Goal: Transaction & Acquisition: Purchase product/service

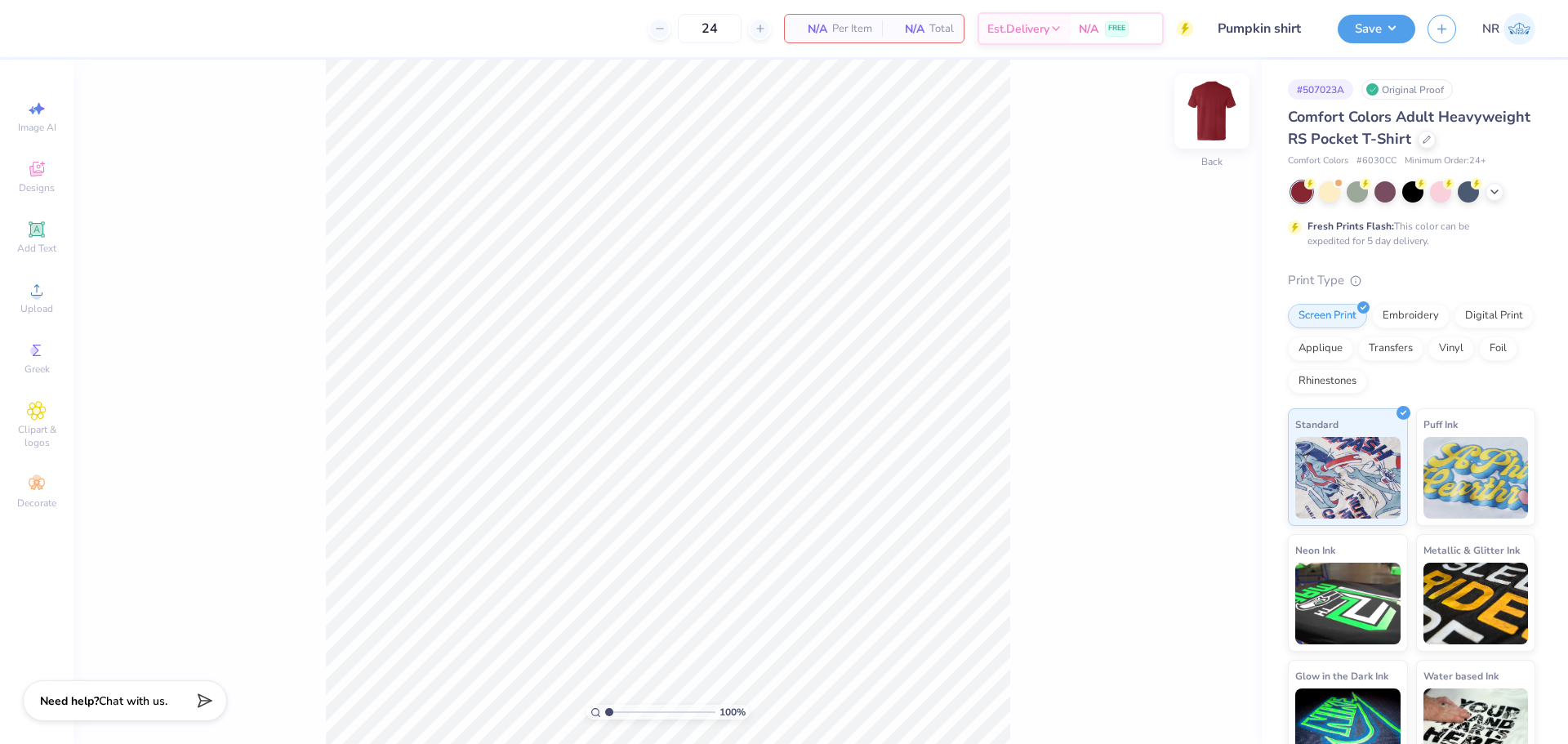
click at [1214, 111] on img at bounding box center [1212, 111] width 65 height 65
click at [46, 285] on div "Upload" at bounding box center [37, 298] width 57 height 48
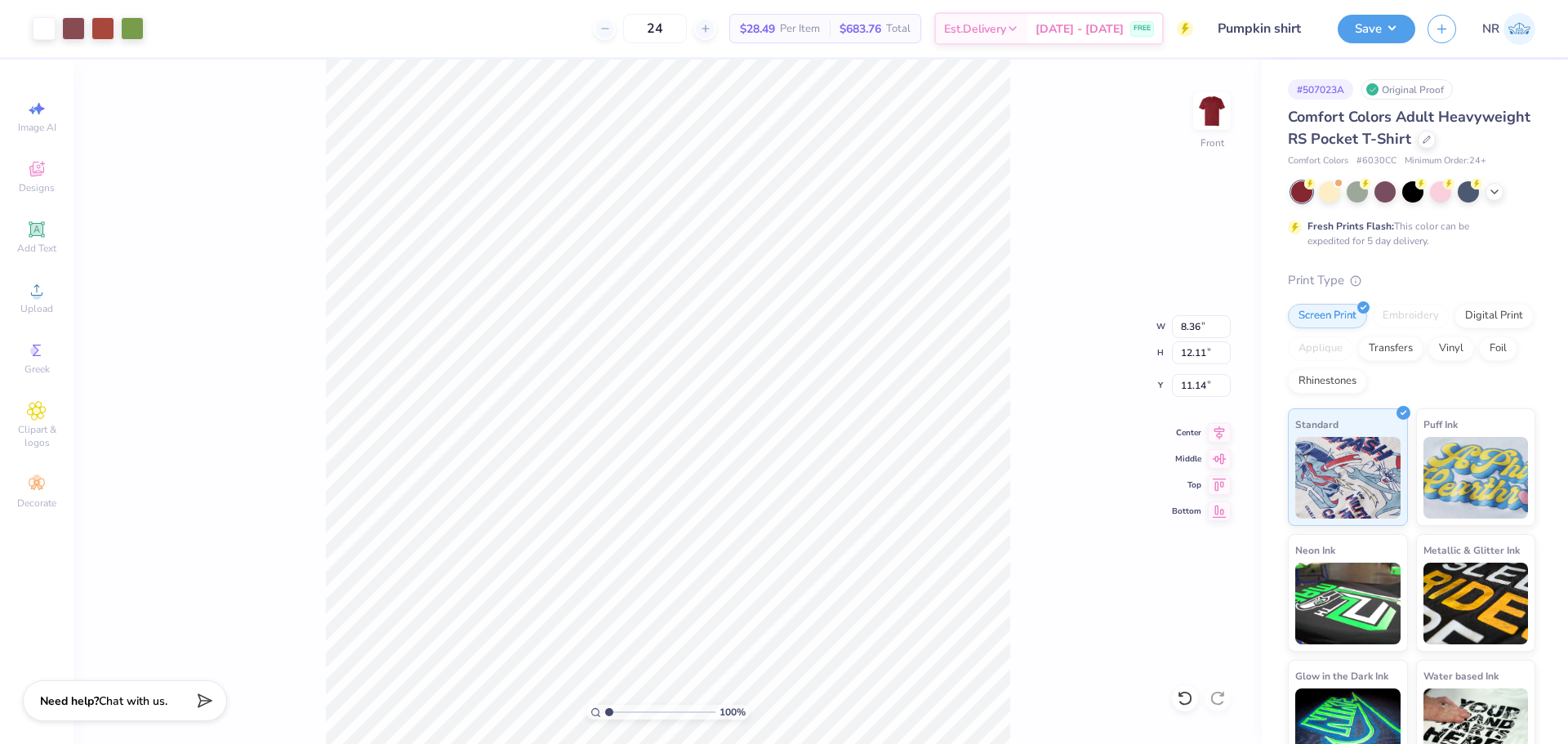
type input "8.36"
type input "12.11"
type input "6.64"
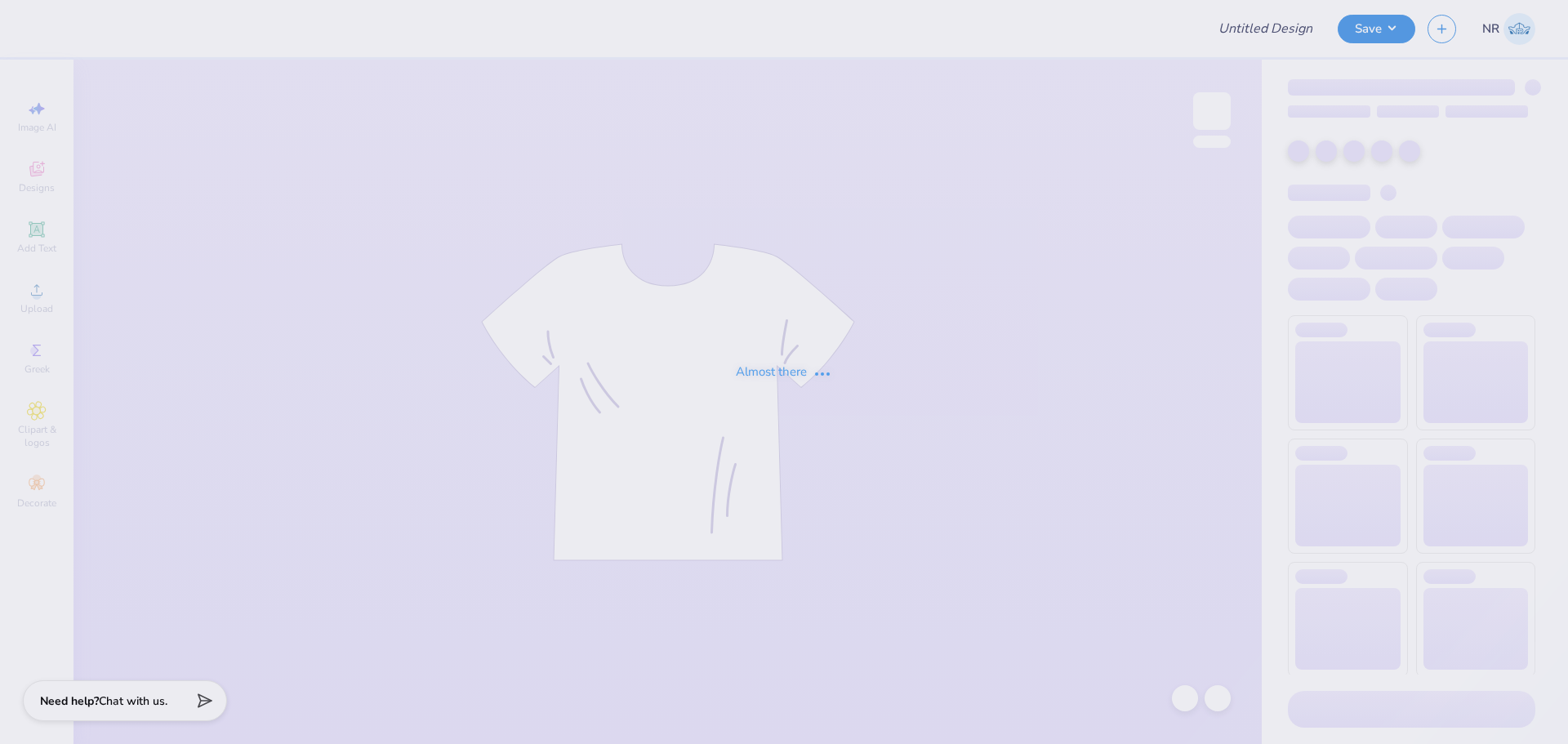
type input "Pumpkin shirt"
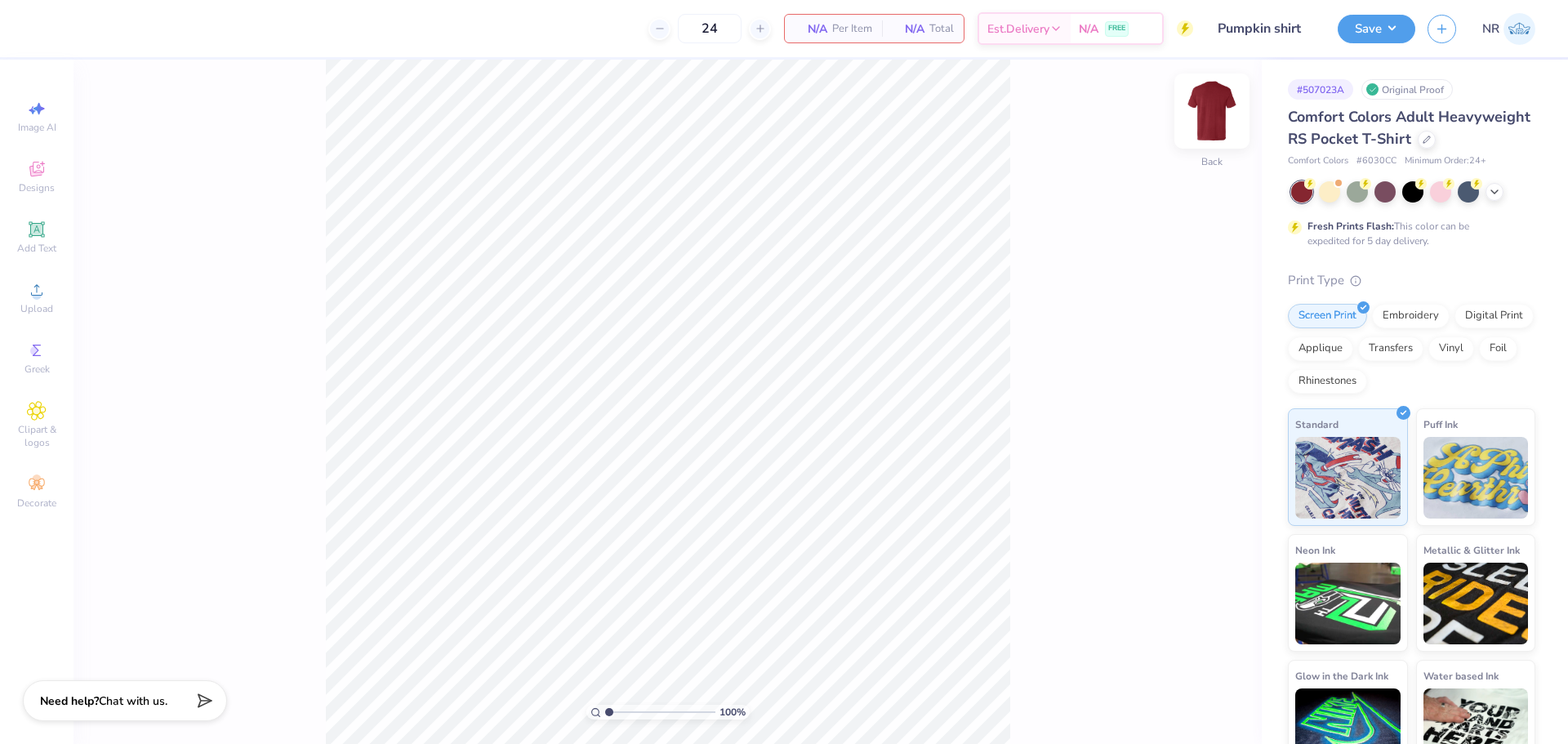
click at [1210, 115] on img at bounding box center [1212, 111] width 65 height 65
click at [33, 291] on icon at bounding box center [37, 290] width 20 height 20
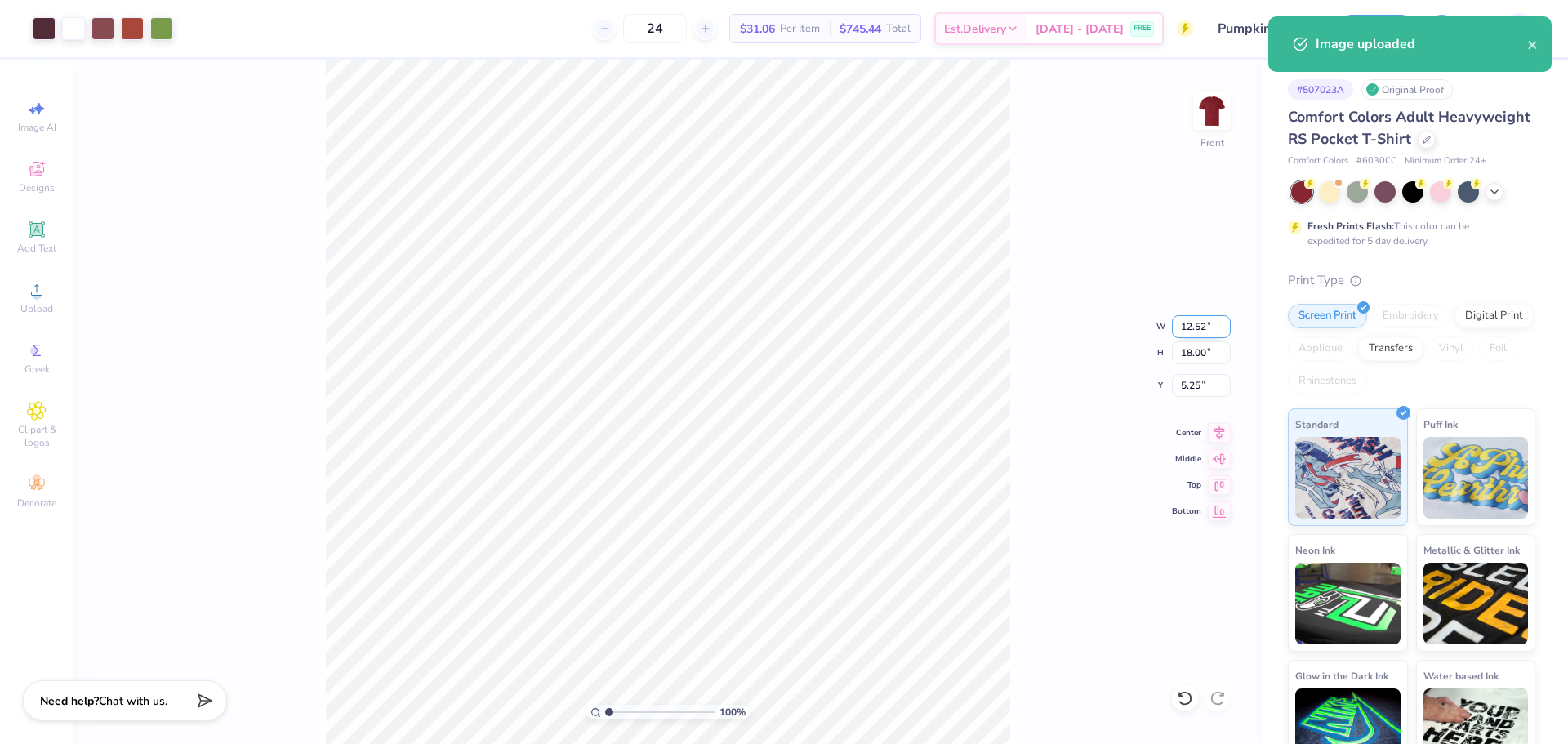
click at [1187, 327] on input "12.52" at bounding box center [1201, 326] width 58 height 23
drag, startPoint x: 1187, startPoint y: 327, endPoint x: 1233, endPoint y: 328, distance: 46.0
click at [1188, 327] on input "12.52" at bounding box center [1201, 326] width 58 height 23
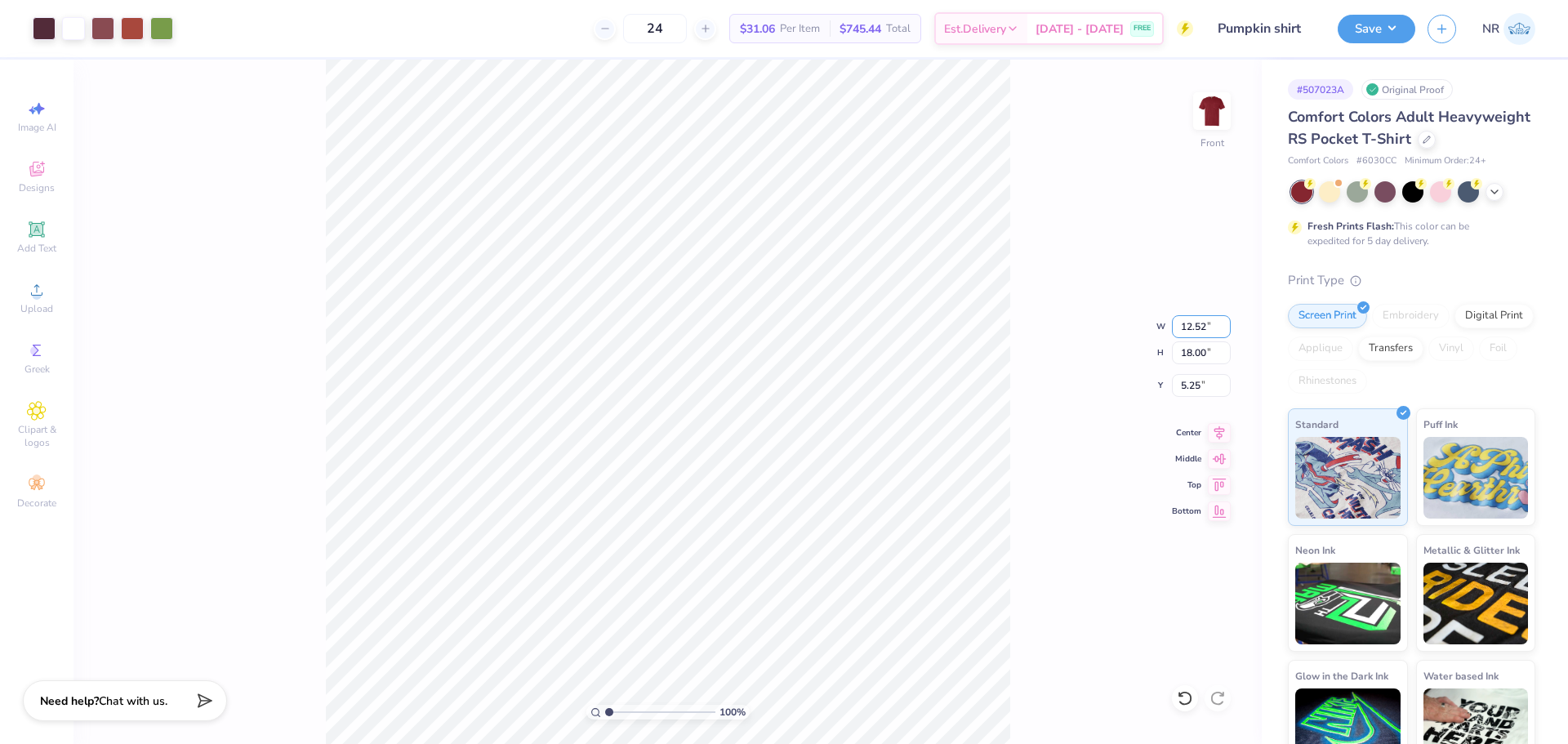
type input "1"
type input "8.00"
type input "11.50"
type input "8.50"
click at [1191, 325] on input "8.00" at bounding box center [1201, 326] width 58 height 23
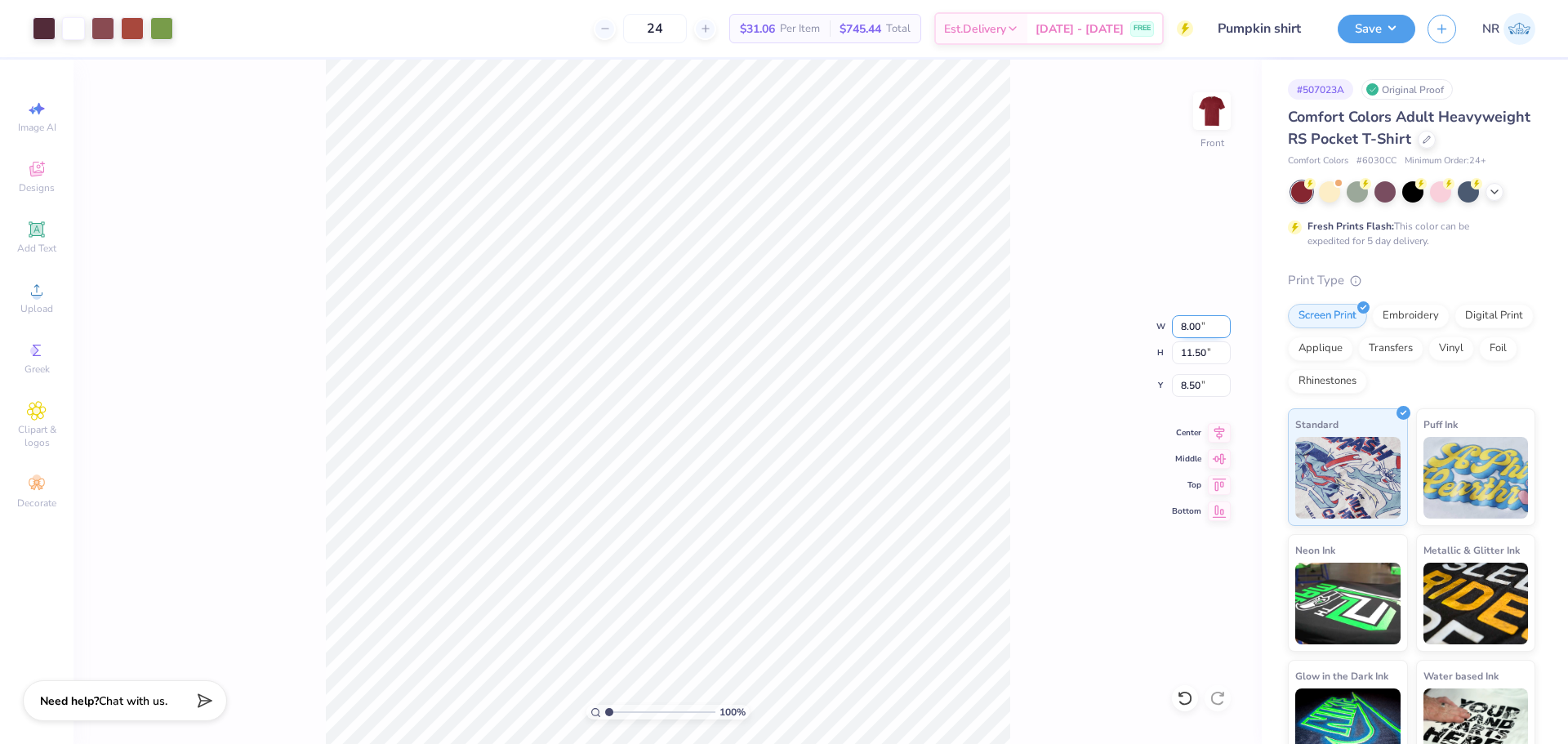
click at [1191, 325] on input "8.00" at bounding box center [1201, 326] width 58 height 23
type input "10.00"
type input "14.38"
click at [1189, 381] on input "7.06" at bounding box center [1201, 385] width 58 height 23
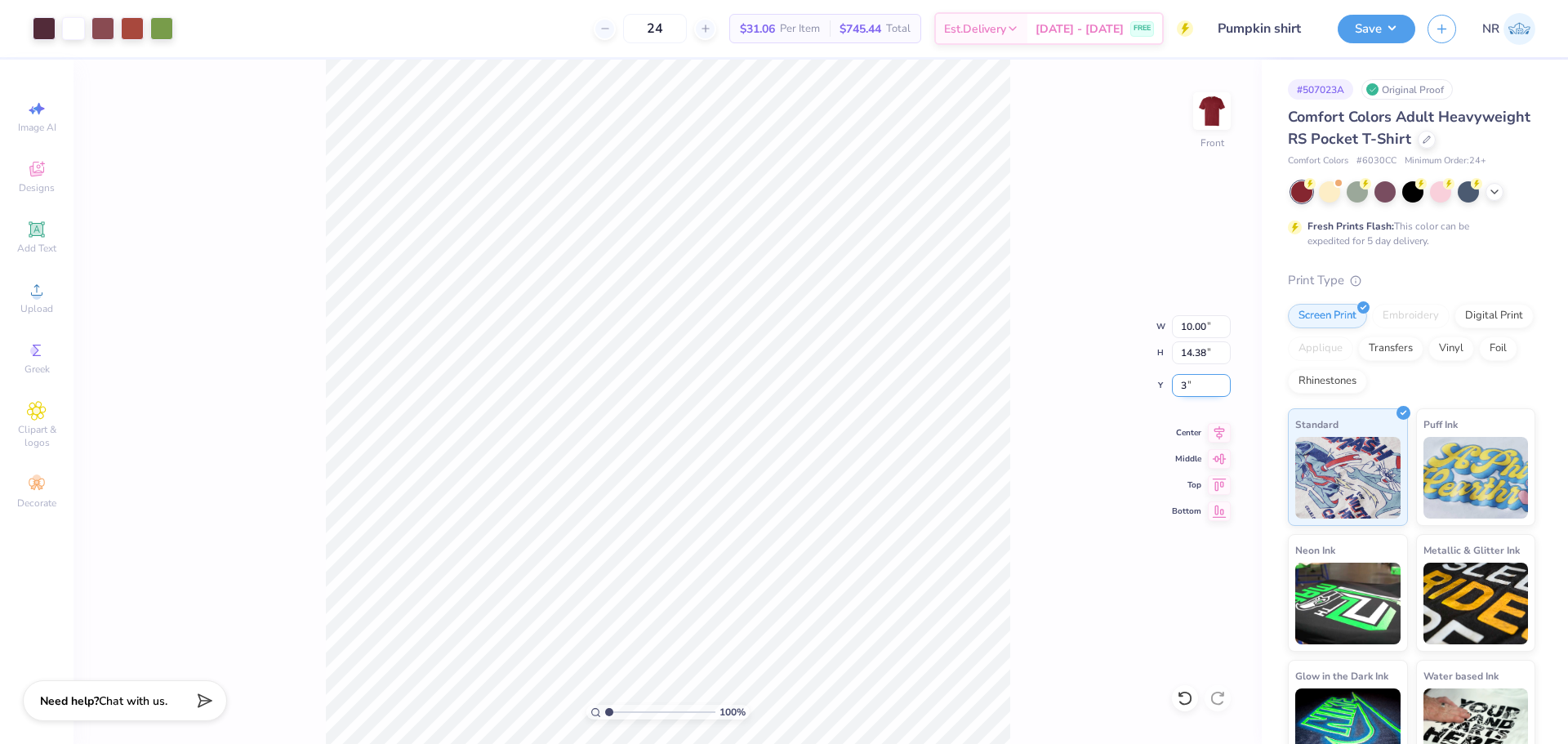
type input "3.00"
click at [1024, 263] on div "100 % Front W 10.00 10.00 " H 14.38 14.38 " Y 3.00 3.00 " Center Middle Top Bot…" at bounding box center [667, 402] width 1188 height 685
click at [1027, 232] on div "100 % Front W 10.00 H 14.38 Y 3.00 Center Middle Top Bottom" at bounding box center [667, 402] width 1188 height 685
click at [1193, 323] on input "10.00" at bounding box center [1201, 326] width 58 height 23
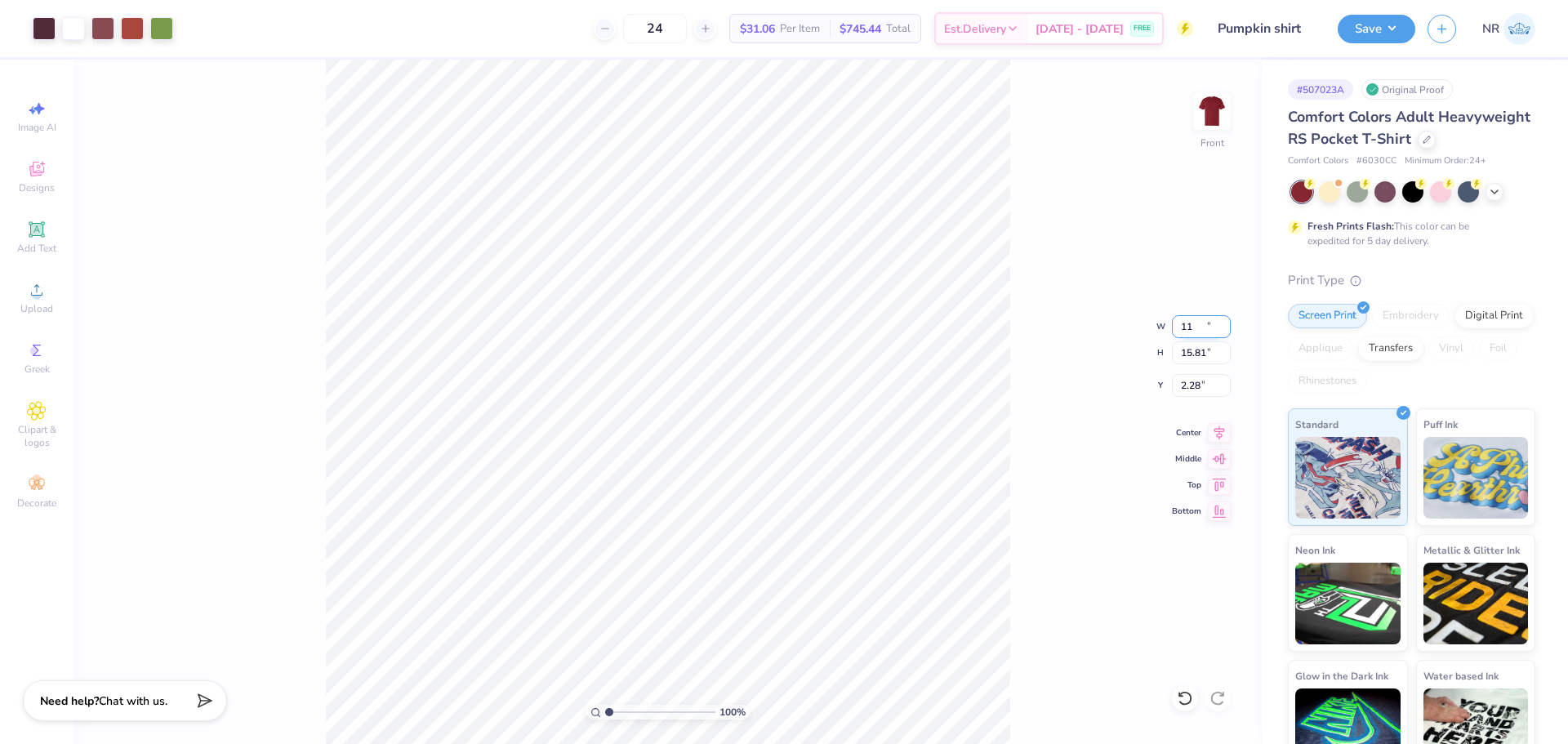
type input "11.00"
type input "15.81"
type input "2.28"
click at [1096, 213] on div "100 % Front W 11.00 11.00 " H 15.81 15.81 " Y 2.28 2.28 " Center Middle Top Bot…" at bounding box center [667, 402] width 1188 height 685
click at [1196, 386] on input "2.28" at bounding box center [1201, 385] width 58 height 23
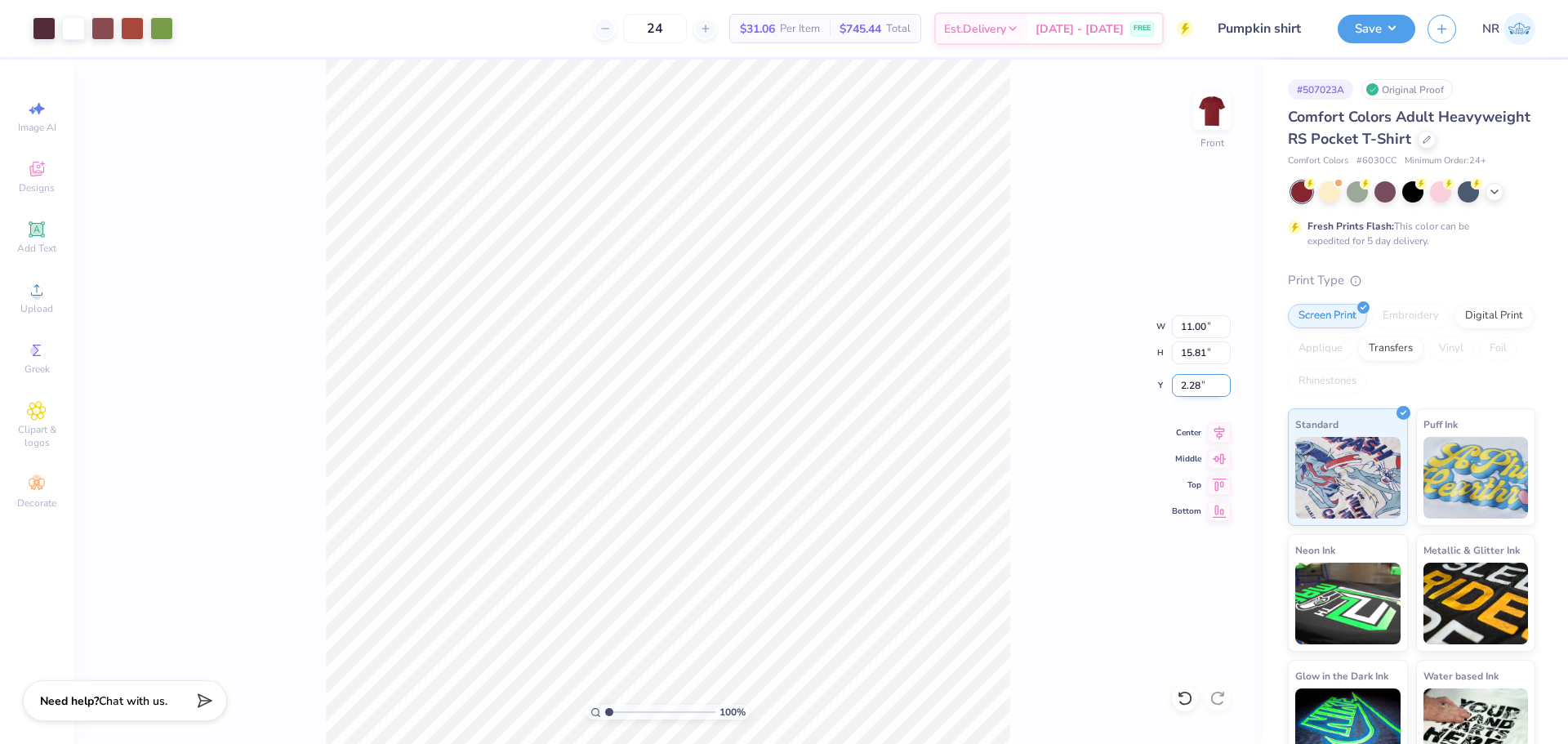
click at [1196, 386] on input "2.28" at bounding box center [1201, 385] width 58 height 23
type input "3.00"
click at [1082, 238] on div "100 % Front W 11.00 11.00 " H 15.81 15.81 " Y 3.00 3.00 " Center Middle Top Bot…" at bounding box center [667, 402] width 1188 height 685
click at [1037, 227] on div "100 % Front" at bounding box center [667, 402] width 1188 height 685
type input "1"
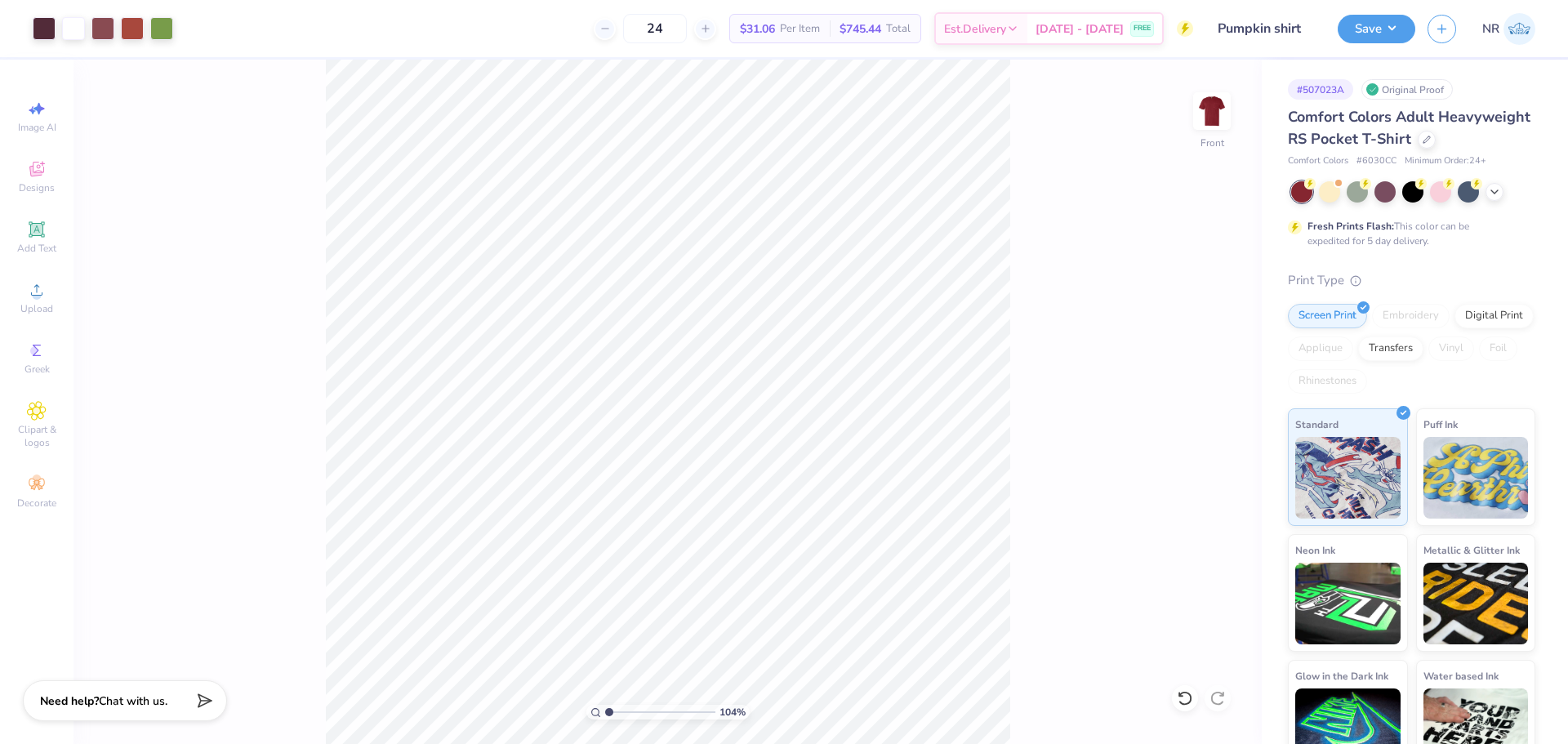
drag, startPoint x: 610, startPoint y: 713, endPoint x: 608, endPoint y: 704, distance: 9.2
click at [608, 707] on input "range" at bounding box center [660, 711] width 110 height 15
click at [1185, 698] on icon at bounding box center [1184, 698] width 17 height 17
type input "3.00"
click at [1188, 326] on input "11.00" at bounding box center [1201, 326] width 58 height 23
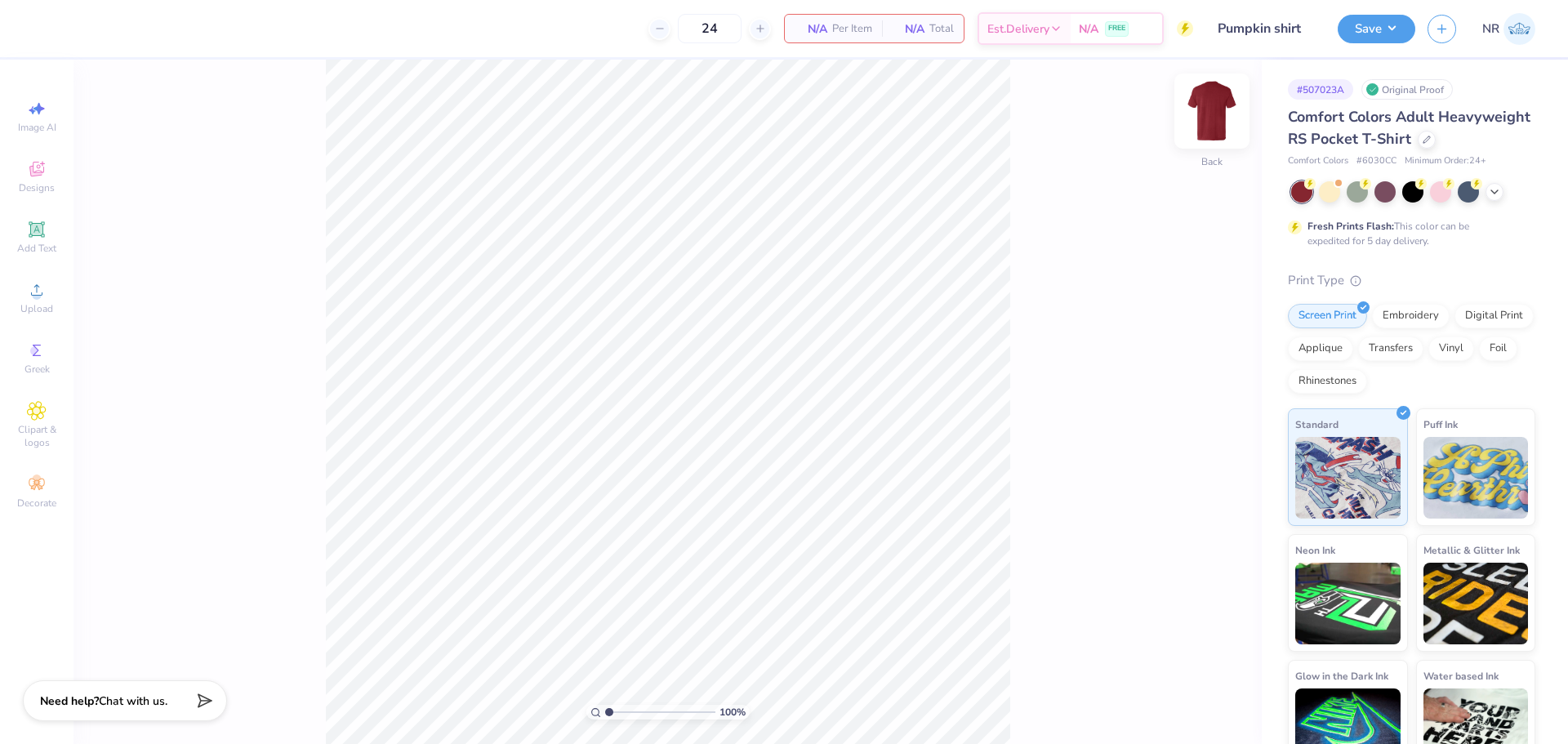
click at [1211, 112] on img at bounding box center [1212, 111] width 65 height 65
click at [35, 293] on circle at bounding box center [36, 295] width 9 height 9
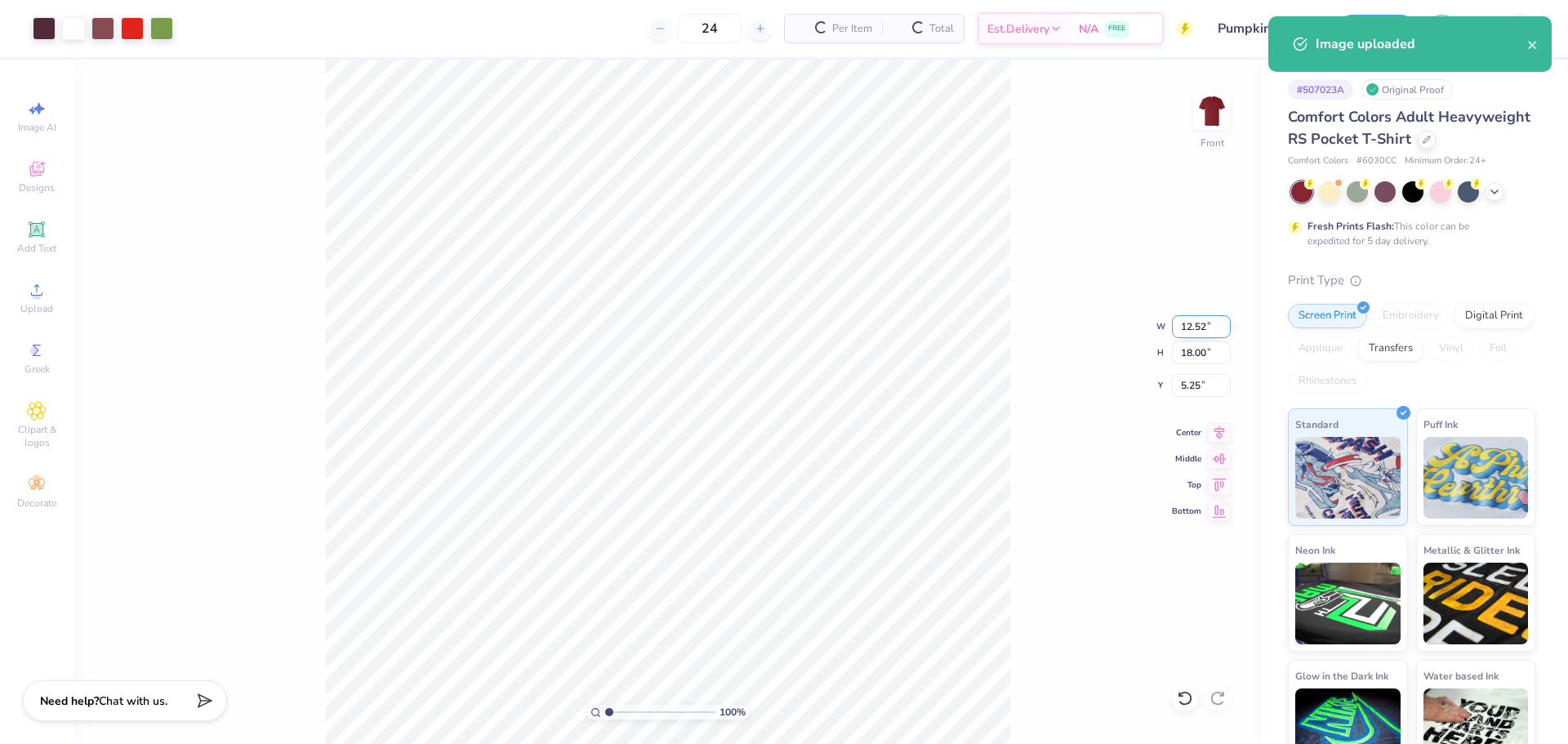
click at [1197, 324] on input "12.52" at bounding box center [1201, 326] width 58 height 23
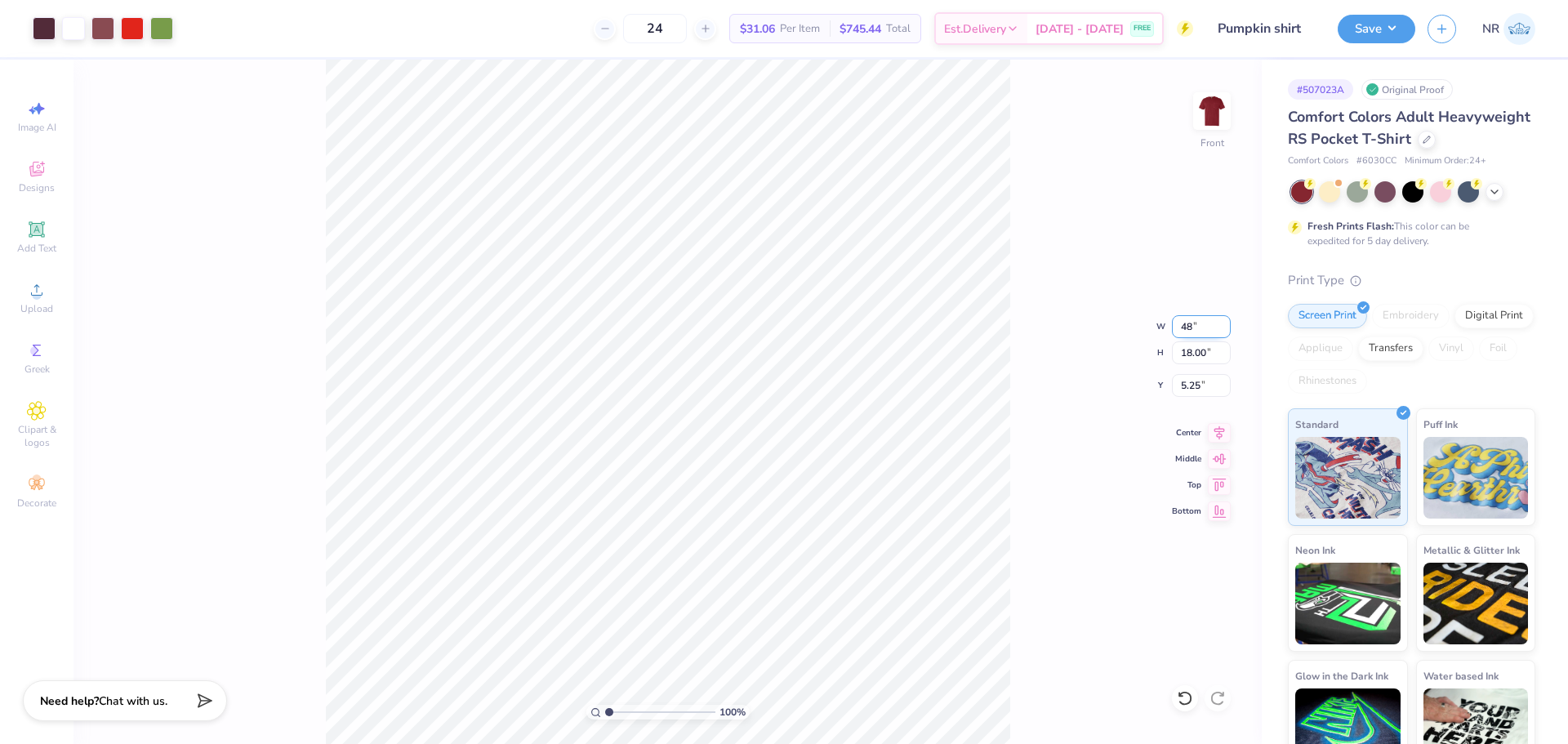
type input "4"
type input "11.00"
type input "15.82"
click at [1186, 376] on input "6.34" at bounding box center [1201, 385] width 58 height 23
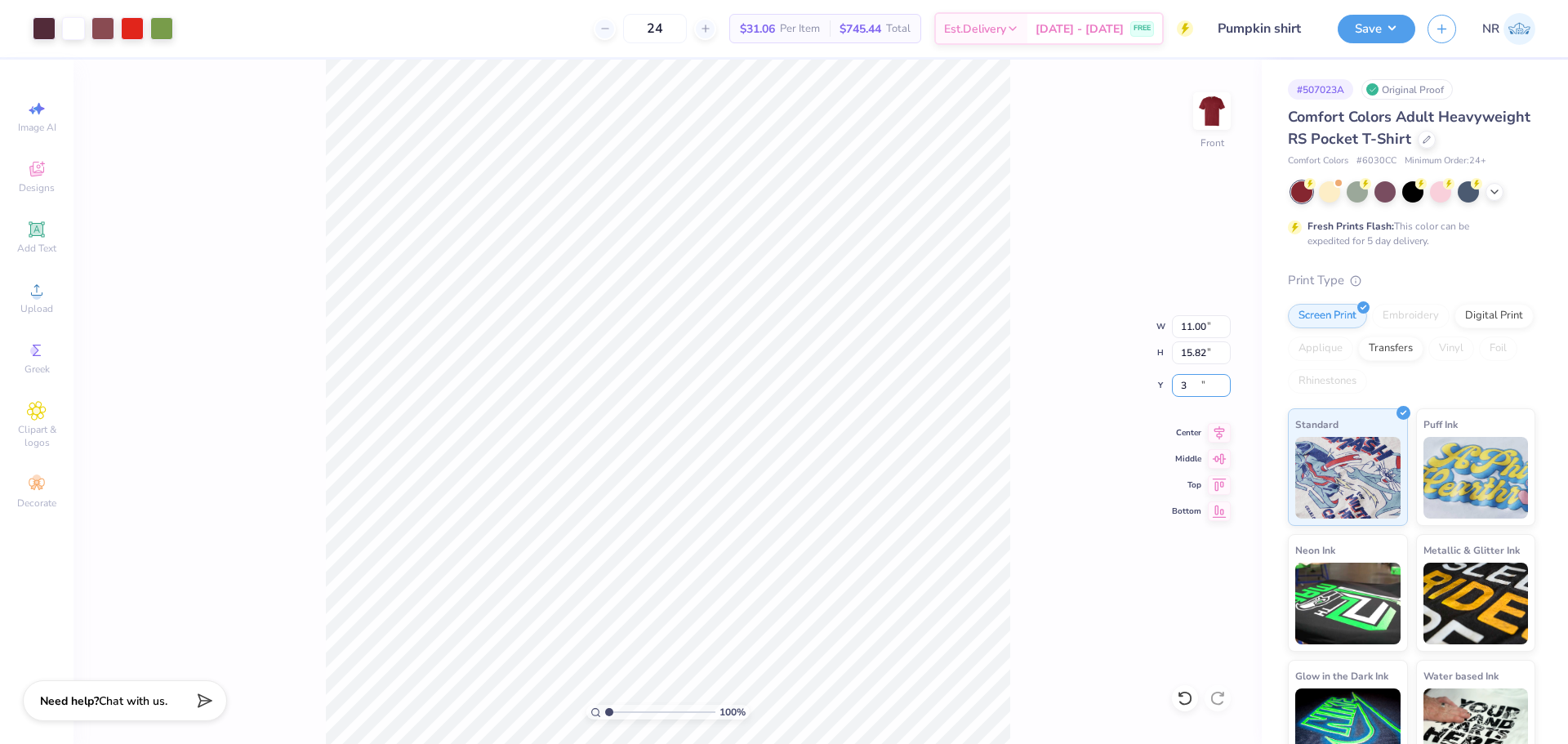
type input "3.00"
click at [1064, 322] on div "100 % Front W 11.00 11.00 " H 15.82 15.82 " Y 3.00 3.00 " Center Middle Top Bot…" at bounding box center [667, 402] width 1188 height 685
click at [1063, 288] on div "100 % Front W 11.00 H 15.82 Y 3.00 Center Middle Top Bottom" at bounding box center [667, 402] width 1188 height 685
click at [106, 29] on div at bounding box center [102, 27] width 23 height 23
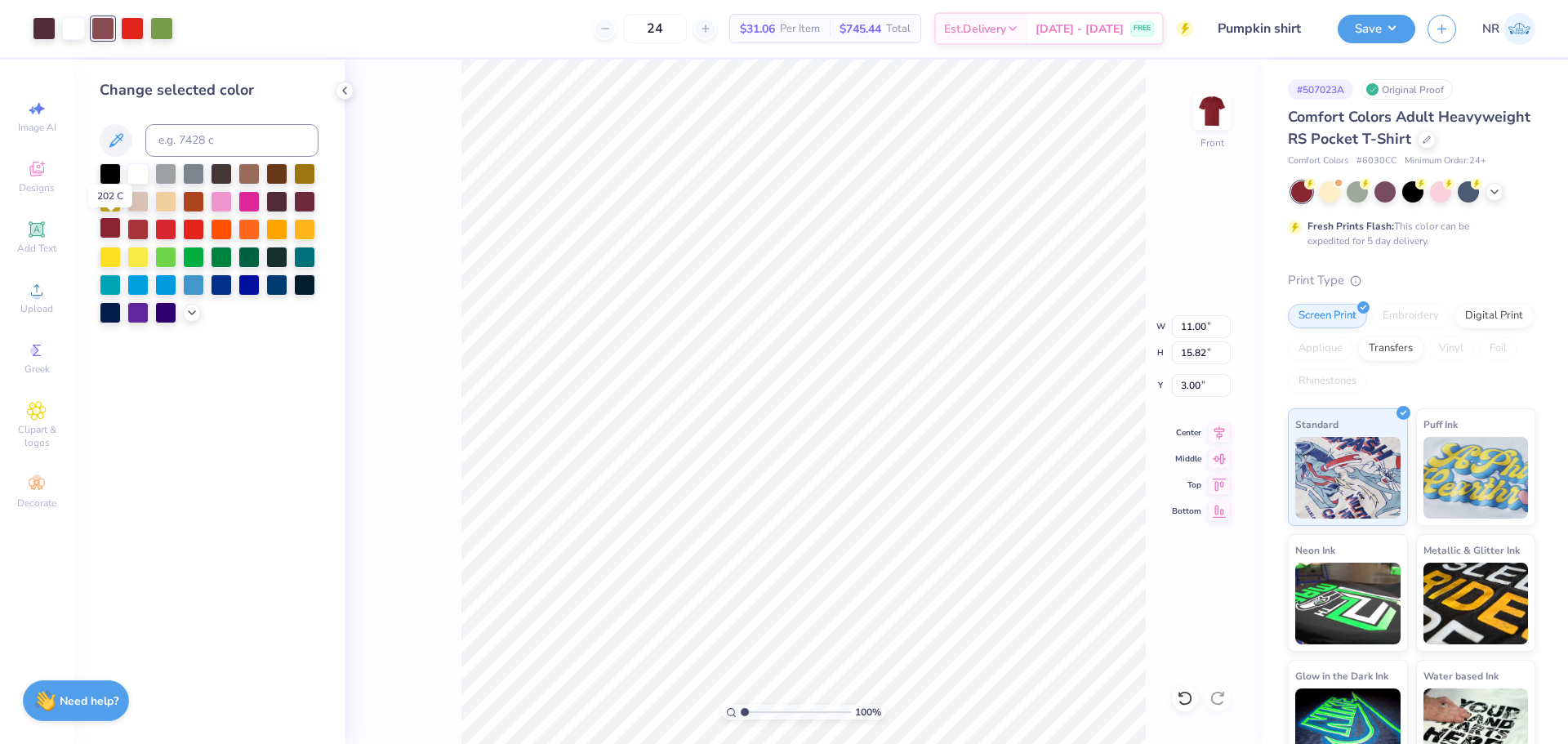
click at [111, 229] on div at bounding box center [110, 228] width 21 height 21
click at [1186, 701] on icon at bounding box center [1184, 698] width 17 height 17
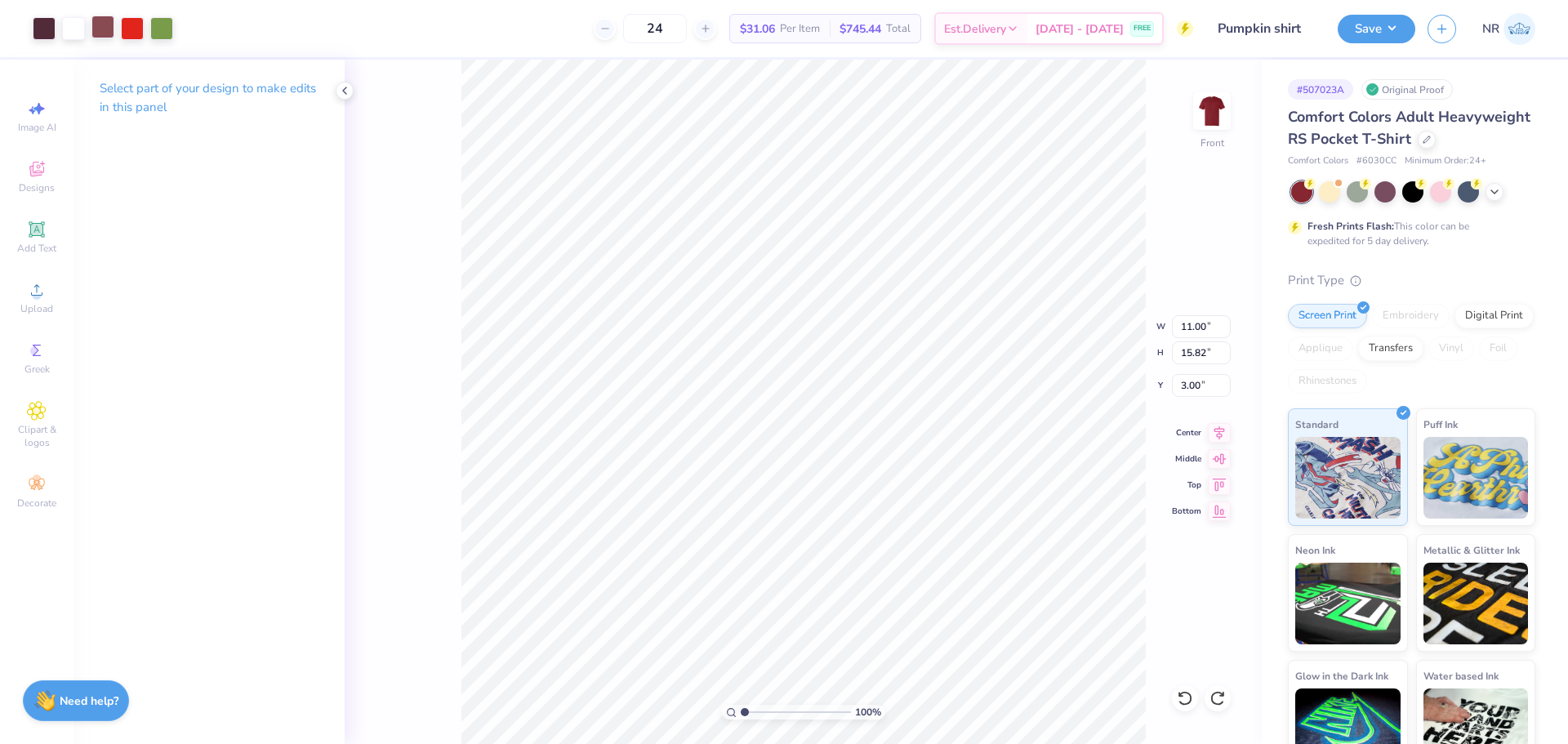
click at [96, 25] on div at bounding box center [102, 27] width 23 height 23
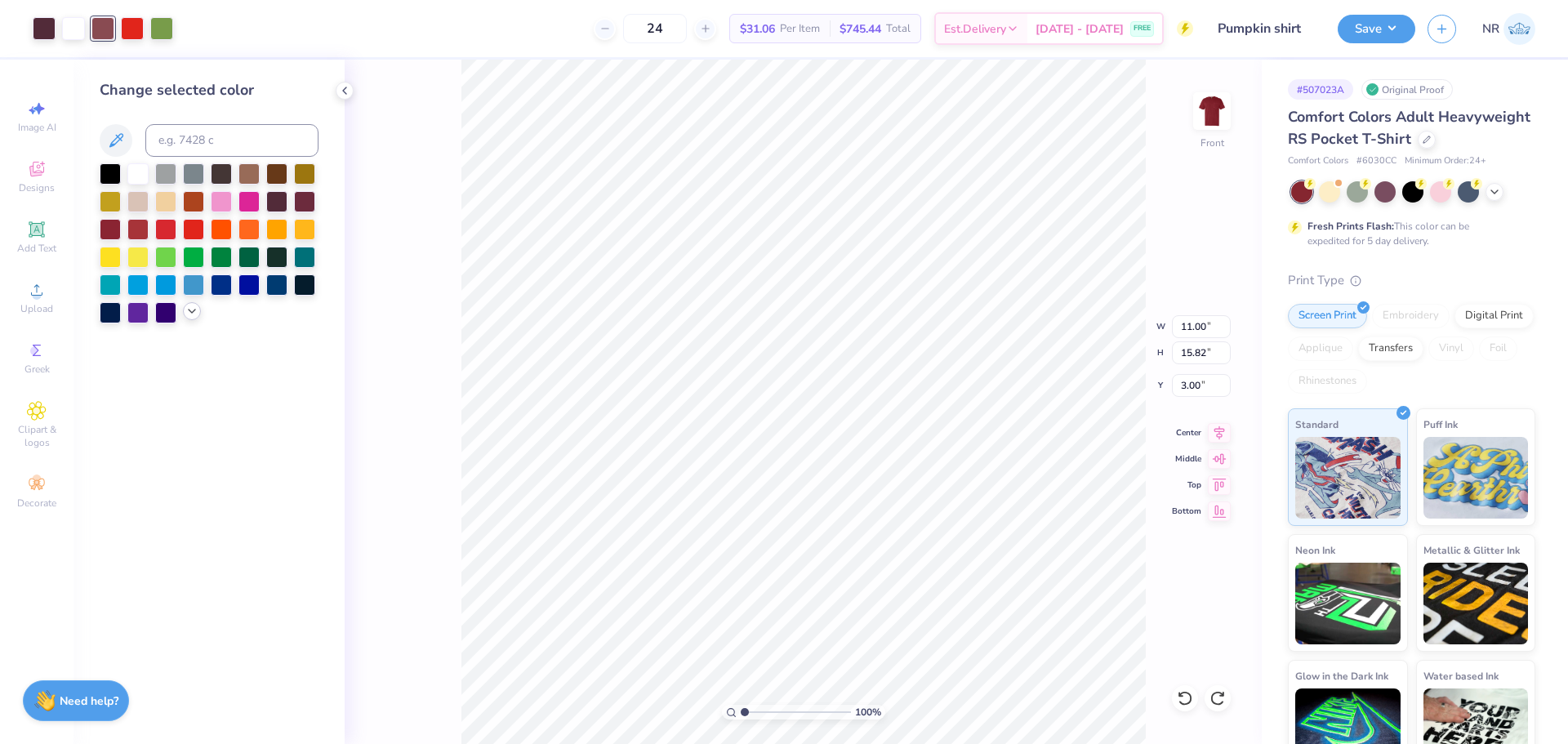
click at [192, 315] on icon at bounding box center [191, 311] width 13 height 13
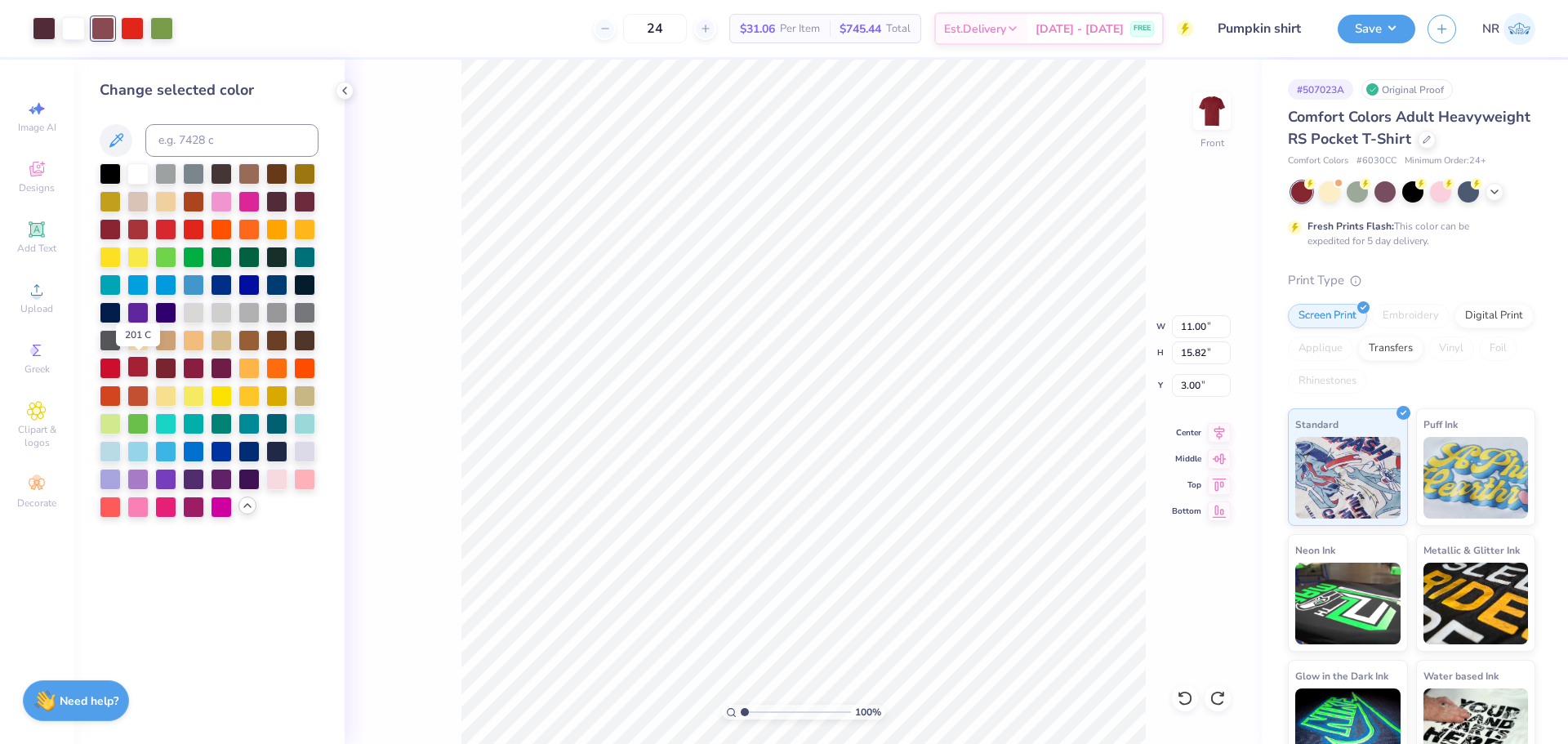
click at [138, 366] on div at bounding box center [138, 366] width 21 height 21
click at [1181, 699] on icon at bounding box center [1184, 698] width 17 height 17
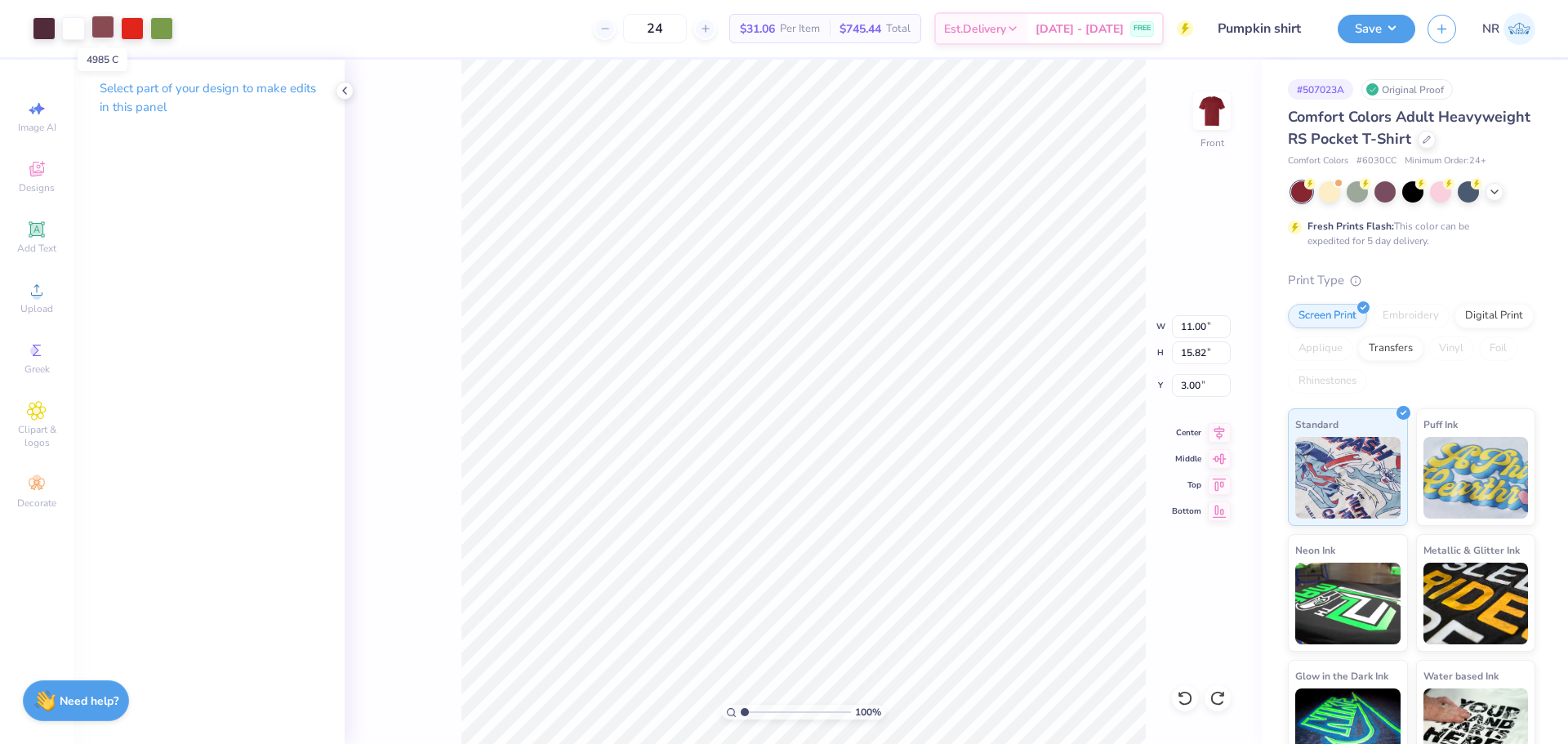
click at [98, 24] on div at bounding box center [102, 27] width 23 height 23
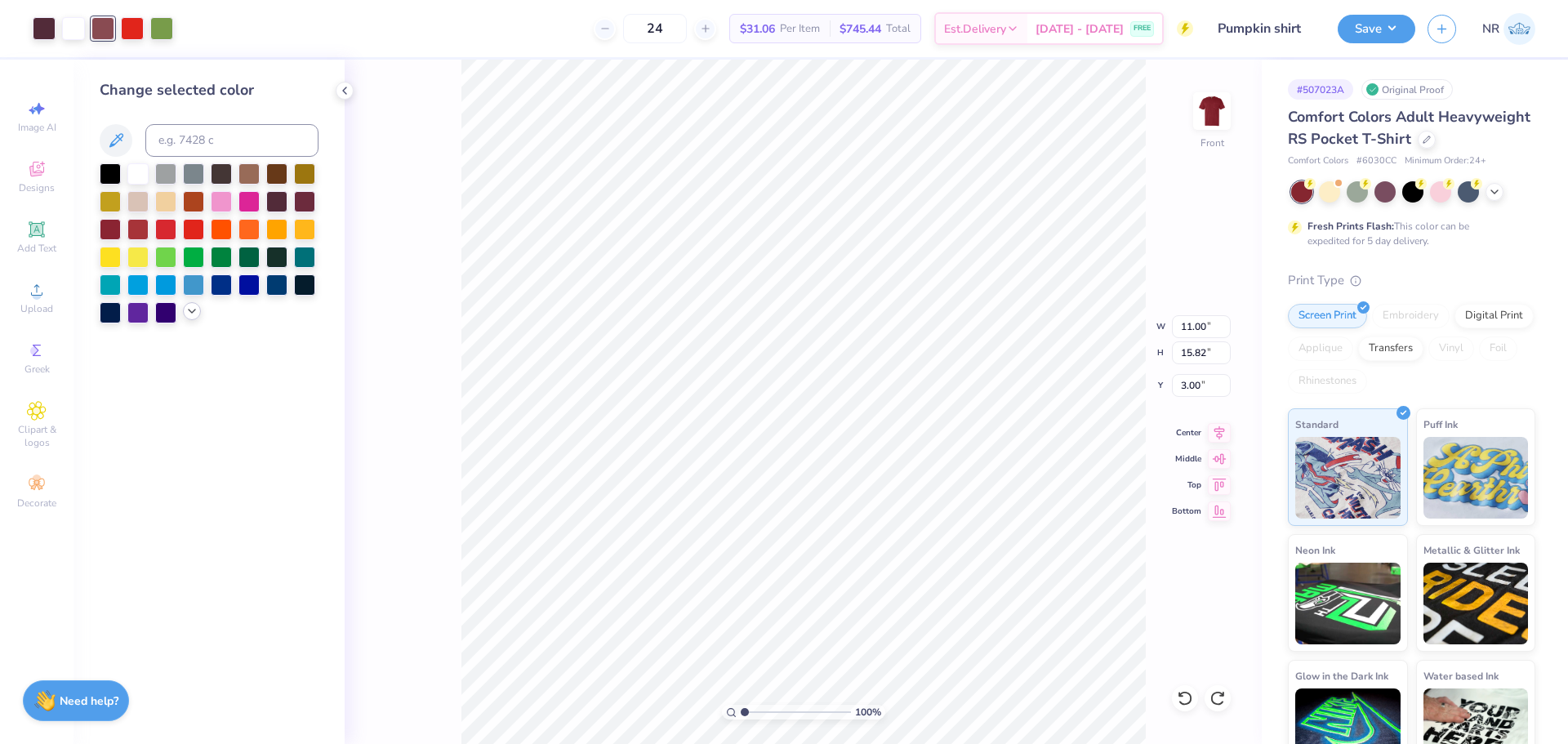
click at [188, 311] on icon at bounding box center [191, 311] width 13 height 13
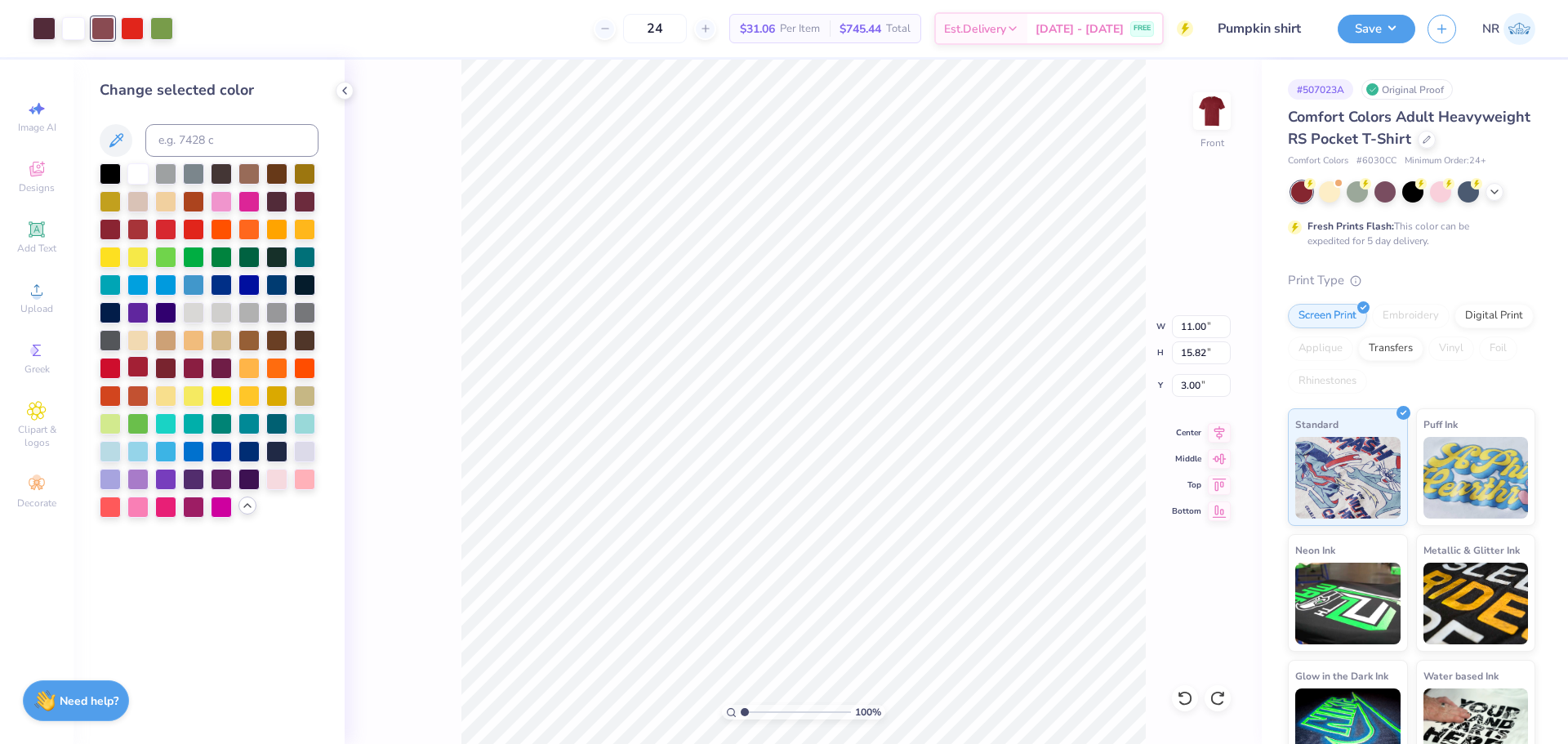
click at [138, 367] on div at bounding box center [138, 366] width 21 height 21
click at [1189, 701] on icon at bounding box center [1184, 698] width 17 height 17
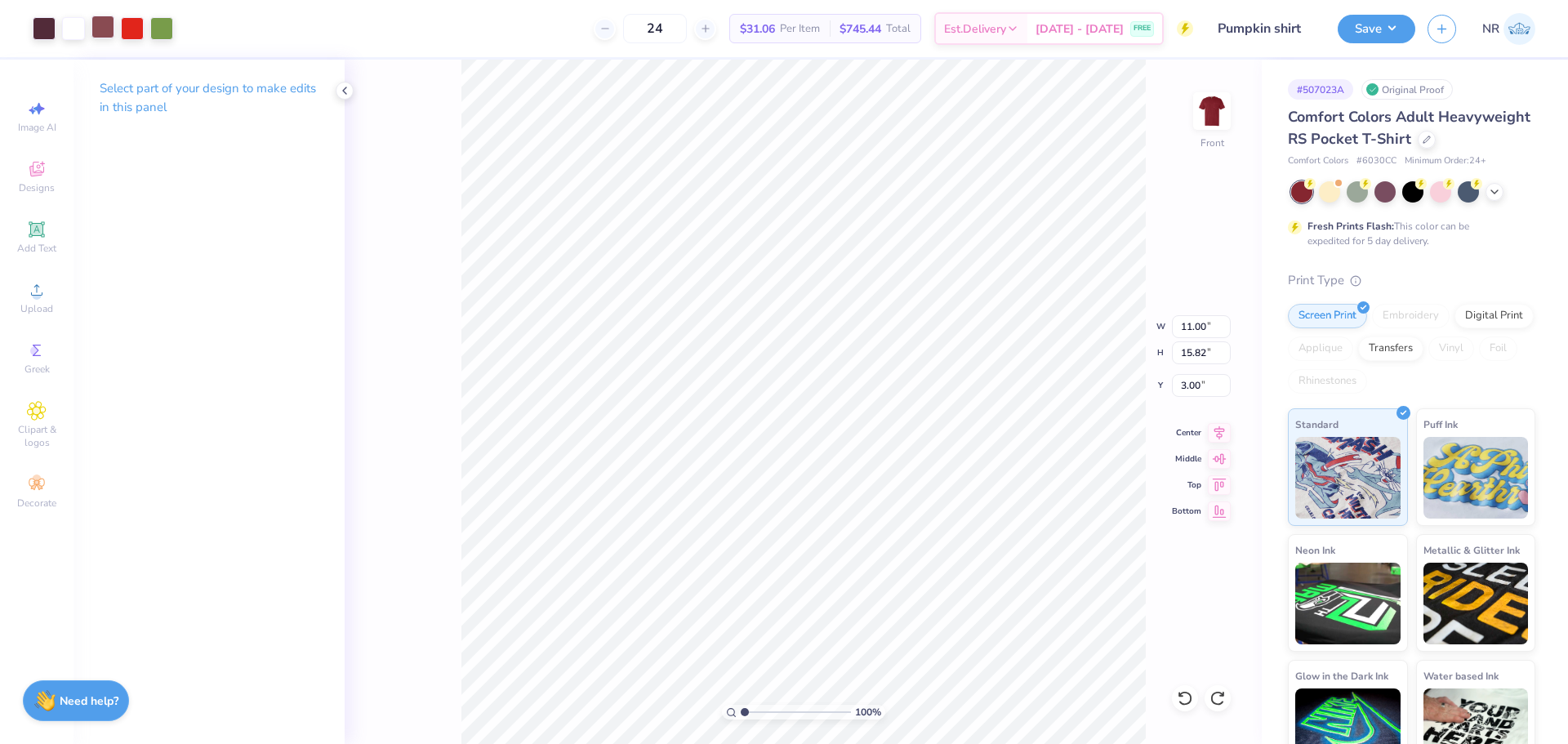
click at [108, 28] on div at bounding box center [102, 27] width 23 height 23
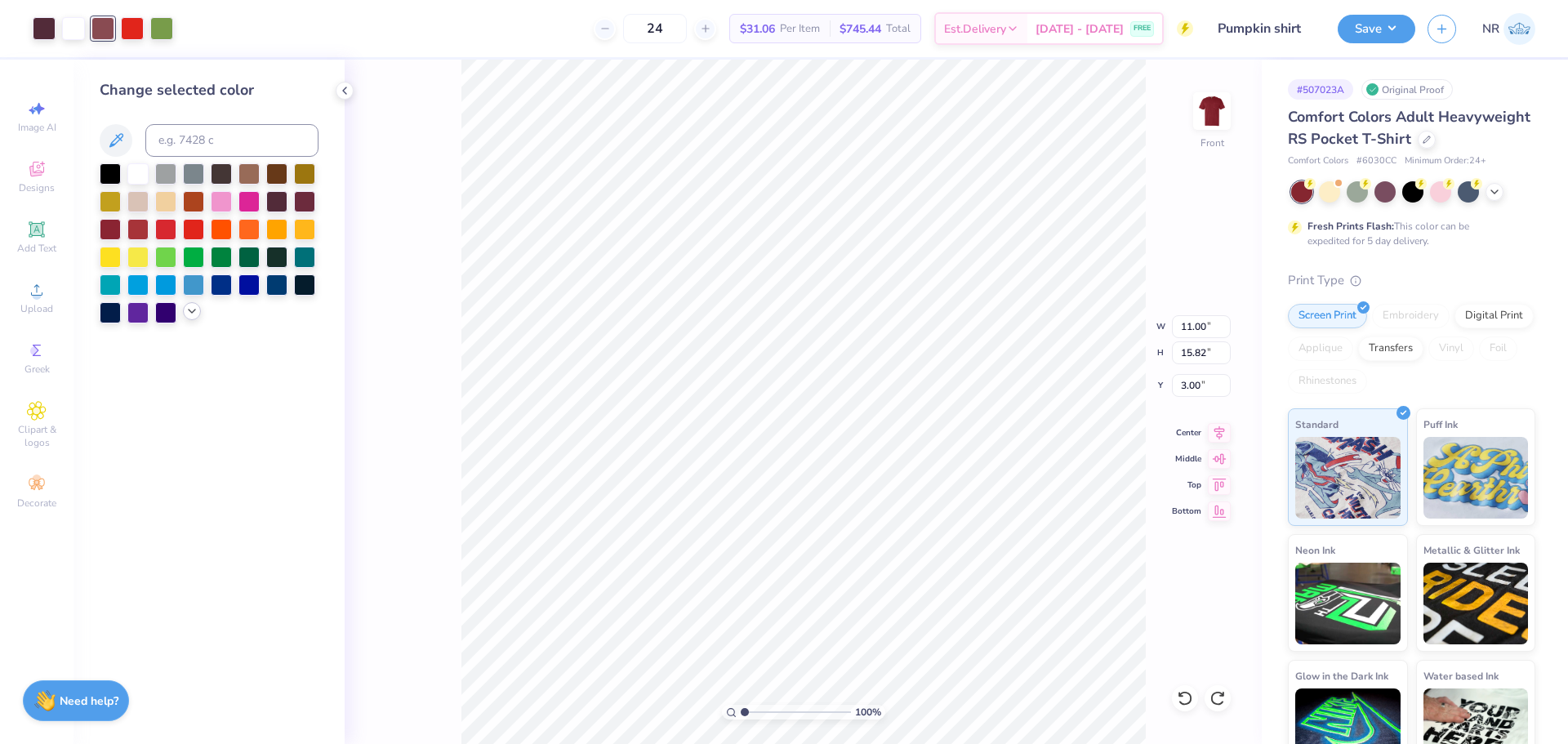
click at [190, 309] on icon at bounding box center [191, 311] width 13 height 13
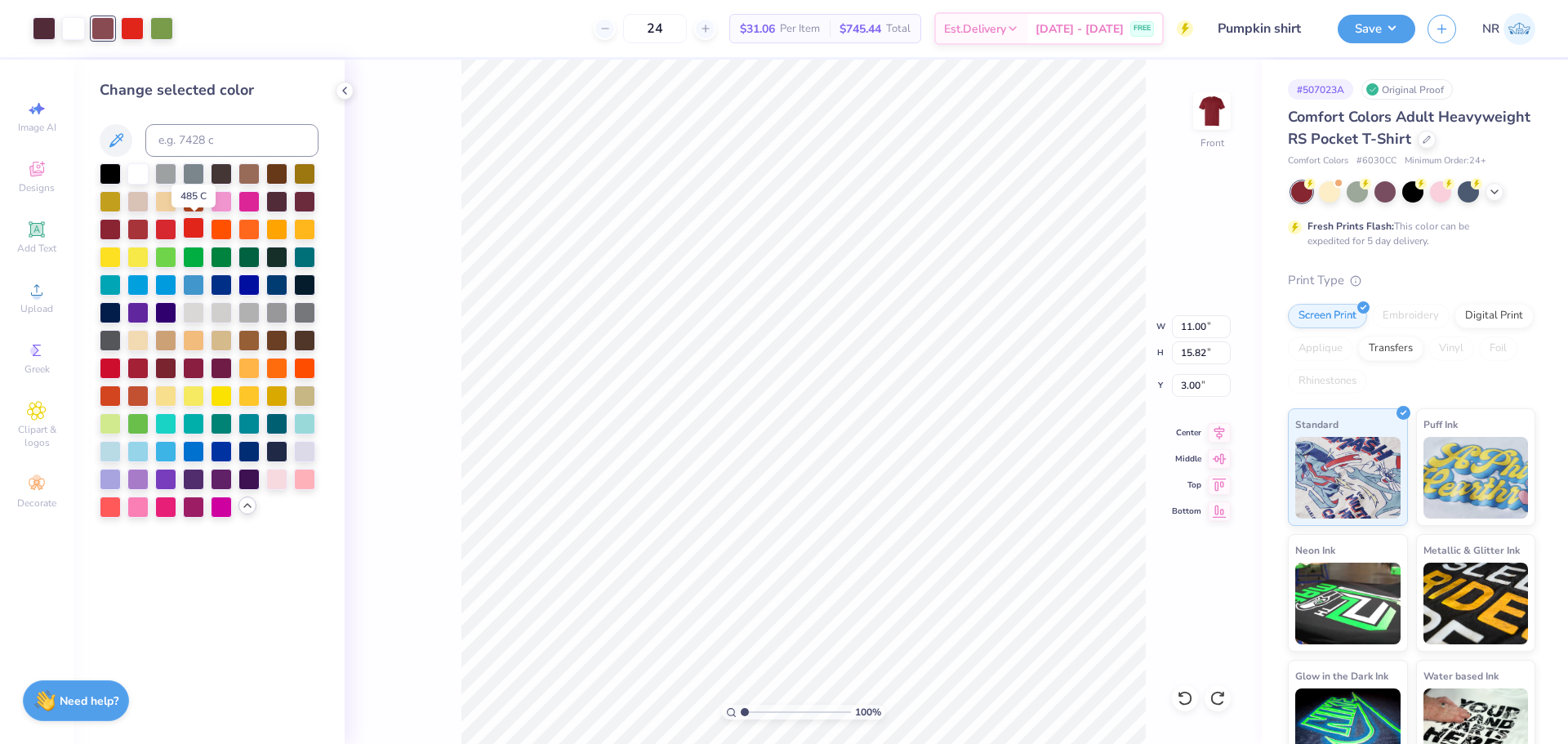
click at [196, 229] on div at bounding box center [193, 228] width 21 height 21
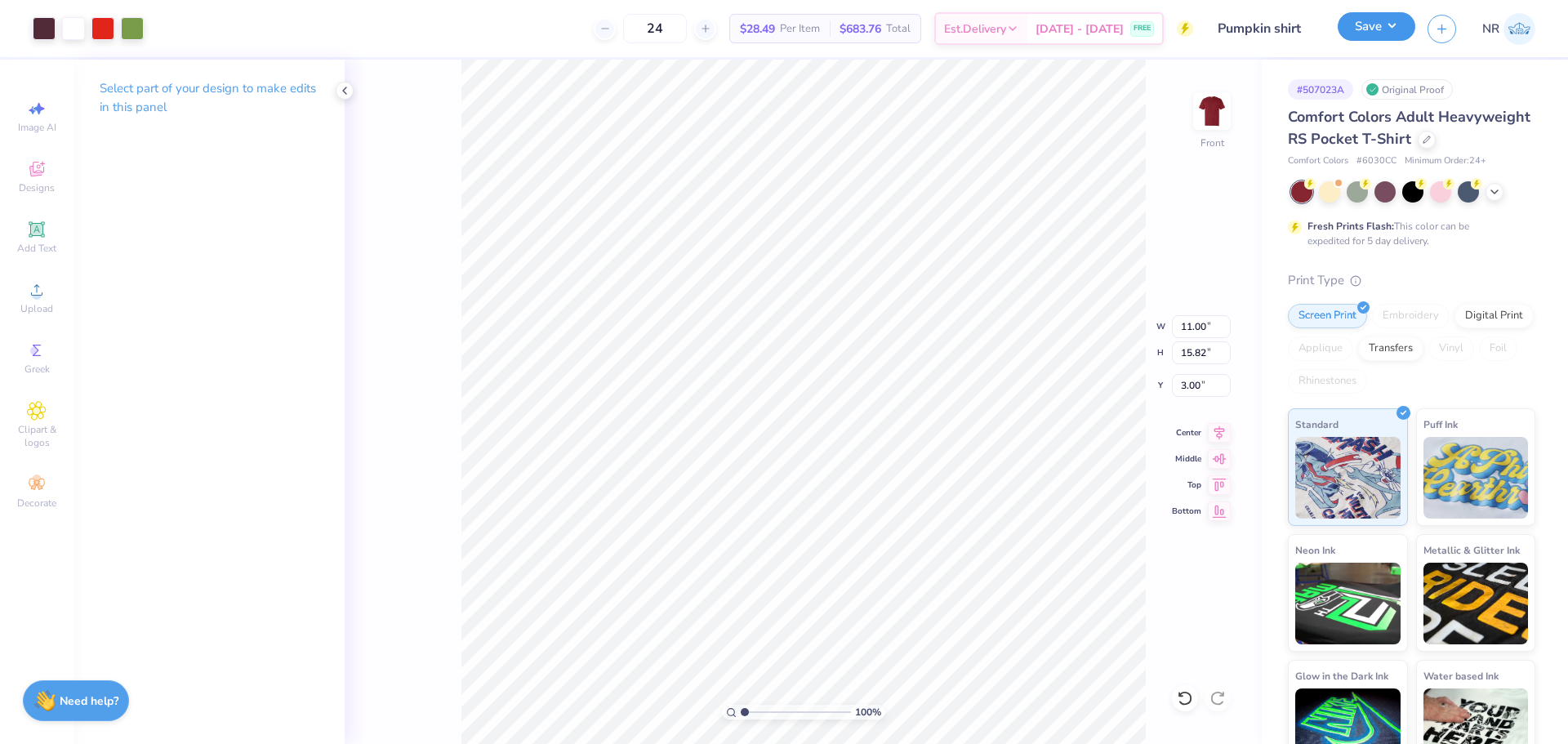
click at [1360, 39] on button "Save" at bounding box center [1376, 26] width 77 height 29
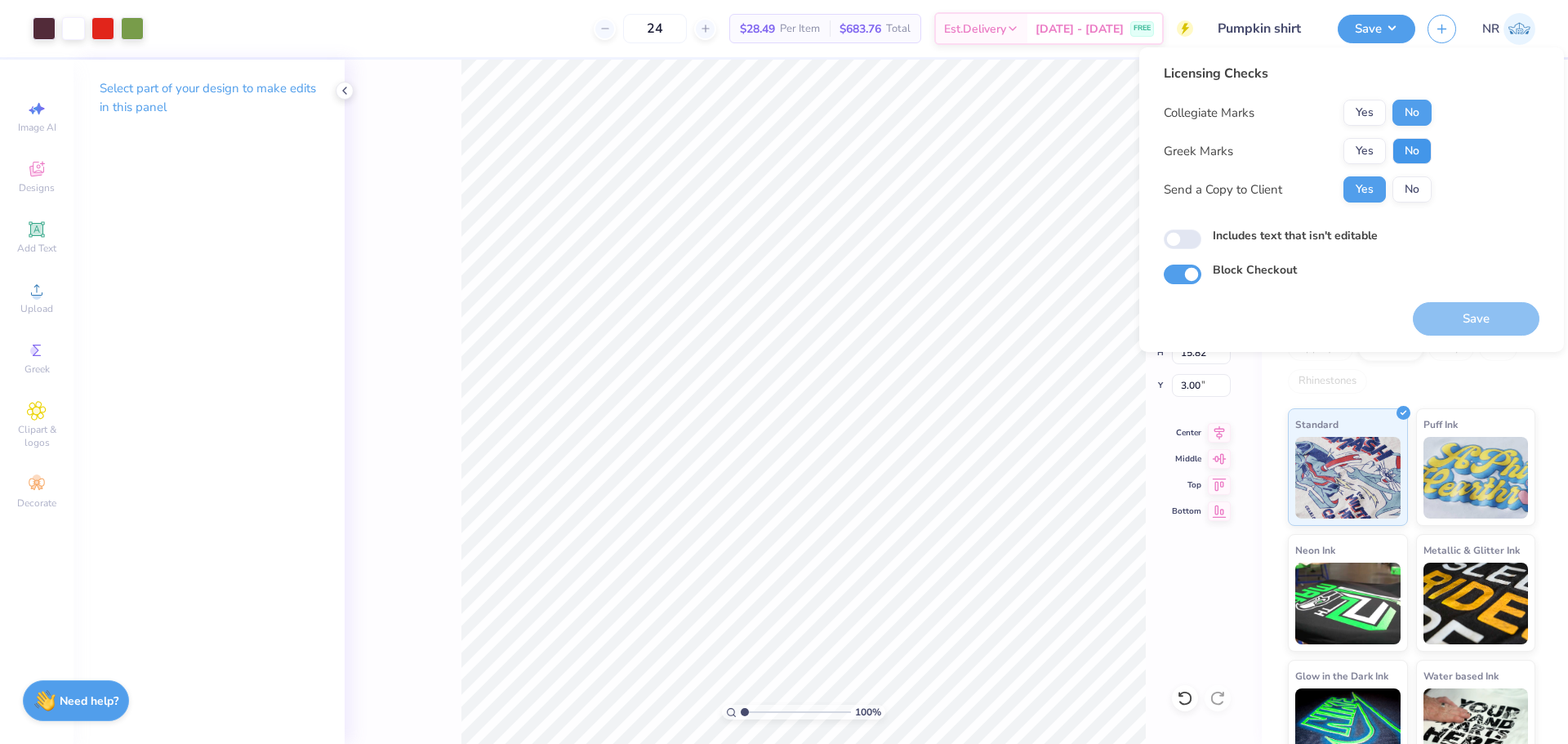
click at [1402, 146] on button "No" at bounding box center [1412, 151] width 40 height 26
click at [1191, 703] on icon at bounding box center [1184, 698] width 17 height 17
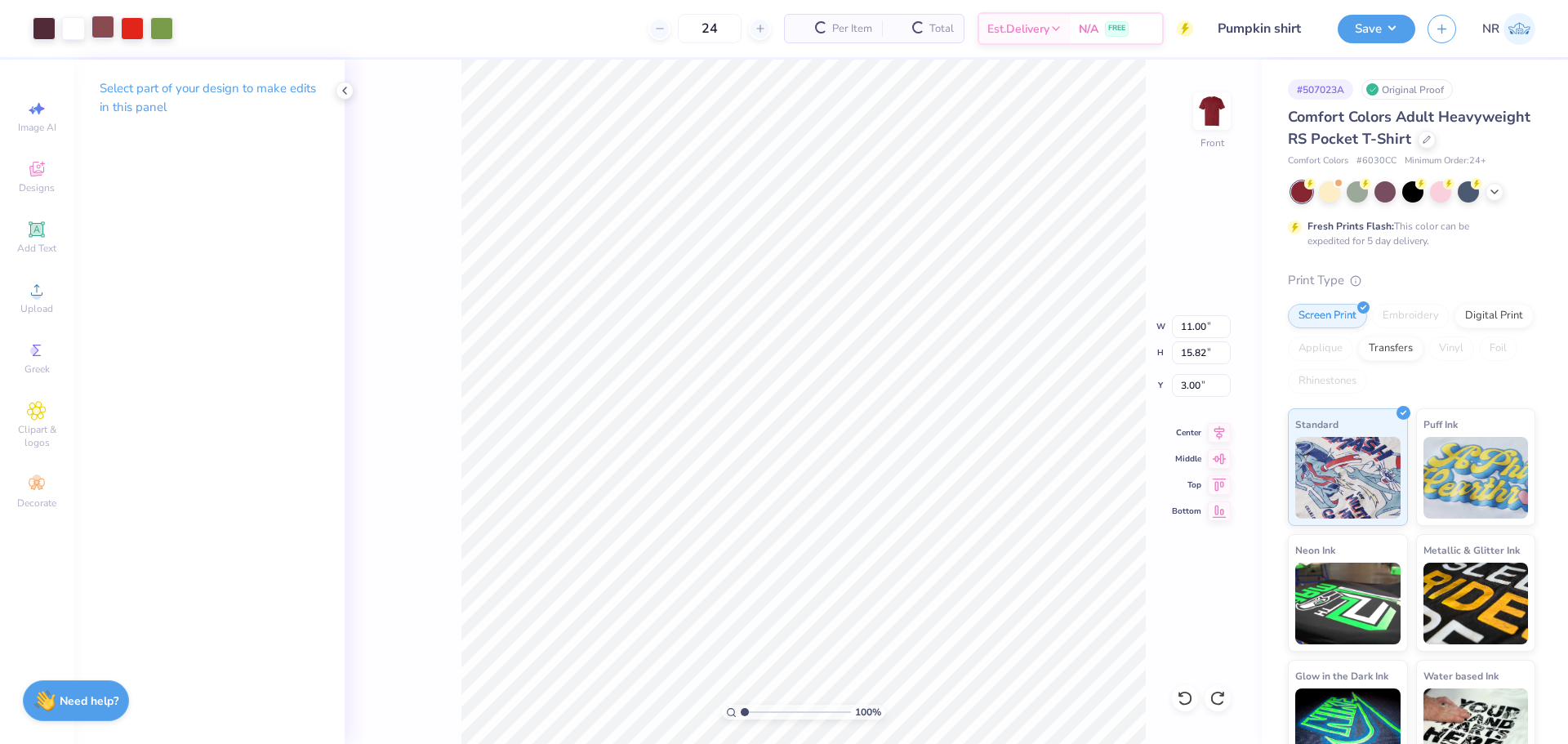
click at [93, 29] on div at bounding box center [102, 27] width 23 height 23
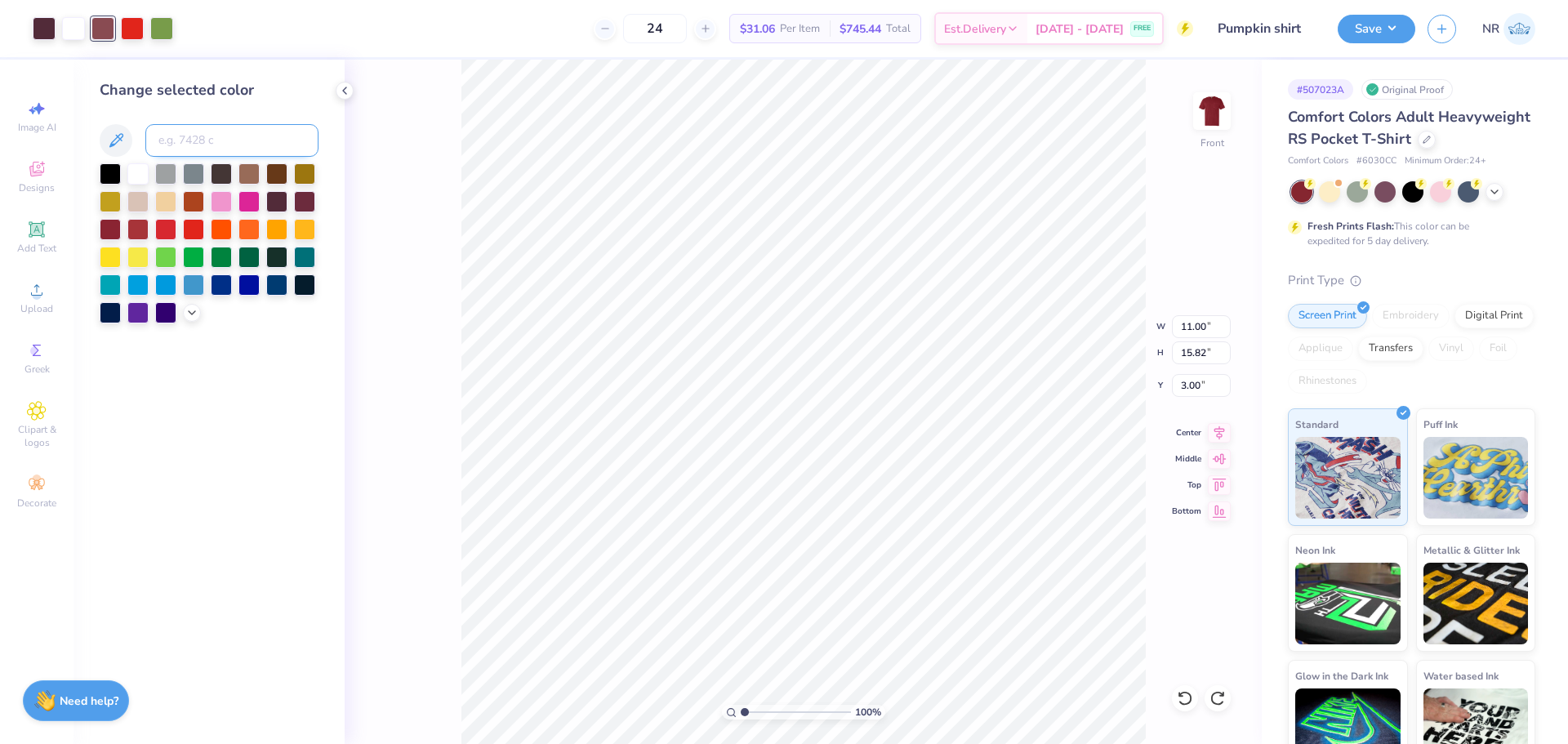
click at [186, 146] on input at bounding box center [231, 140] width 173 height 33
type input "146"
click at [503, 26] on div "24 $31.06 Per Item $745.44 Total Est. Delivery [DATE] - [DATE] FREE" at bounding box center [689, 29] width 1008 height 57
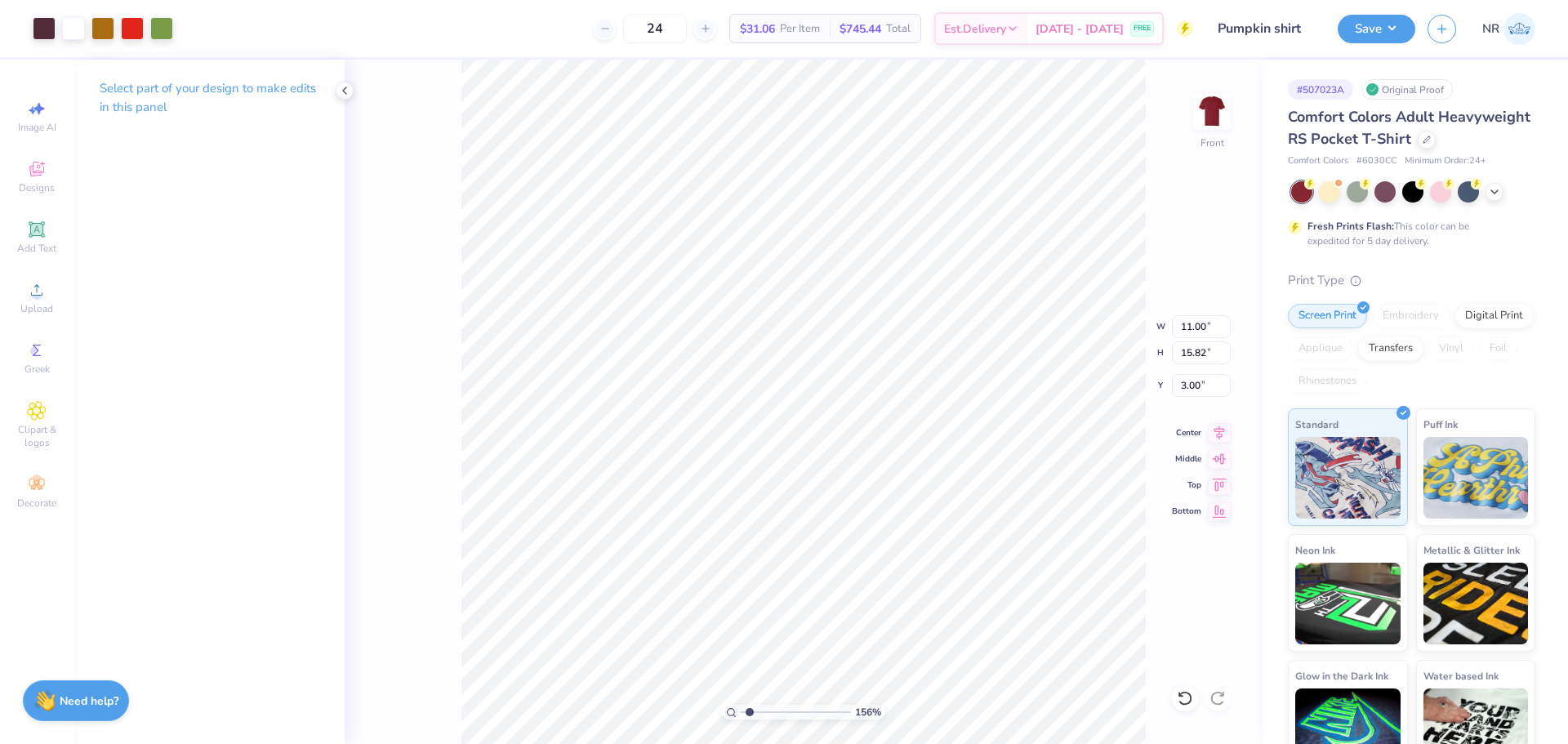
type input "1"
drag, startPoint x: 746, startPoint y: 713, endPoint x: 744, endPoint y: 697, distance: 16.1
click at [744, 704] on input "range" at bounding box center [795, 711] width 110 height 15
click at [1377, 41] on button "Save" at bounding box center [1376, 26] width 77 height 29
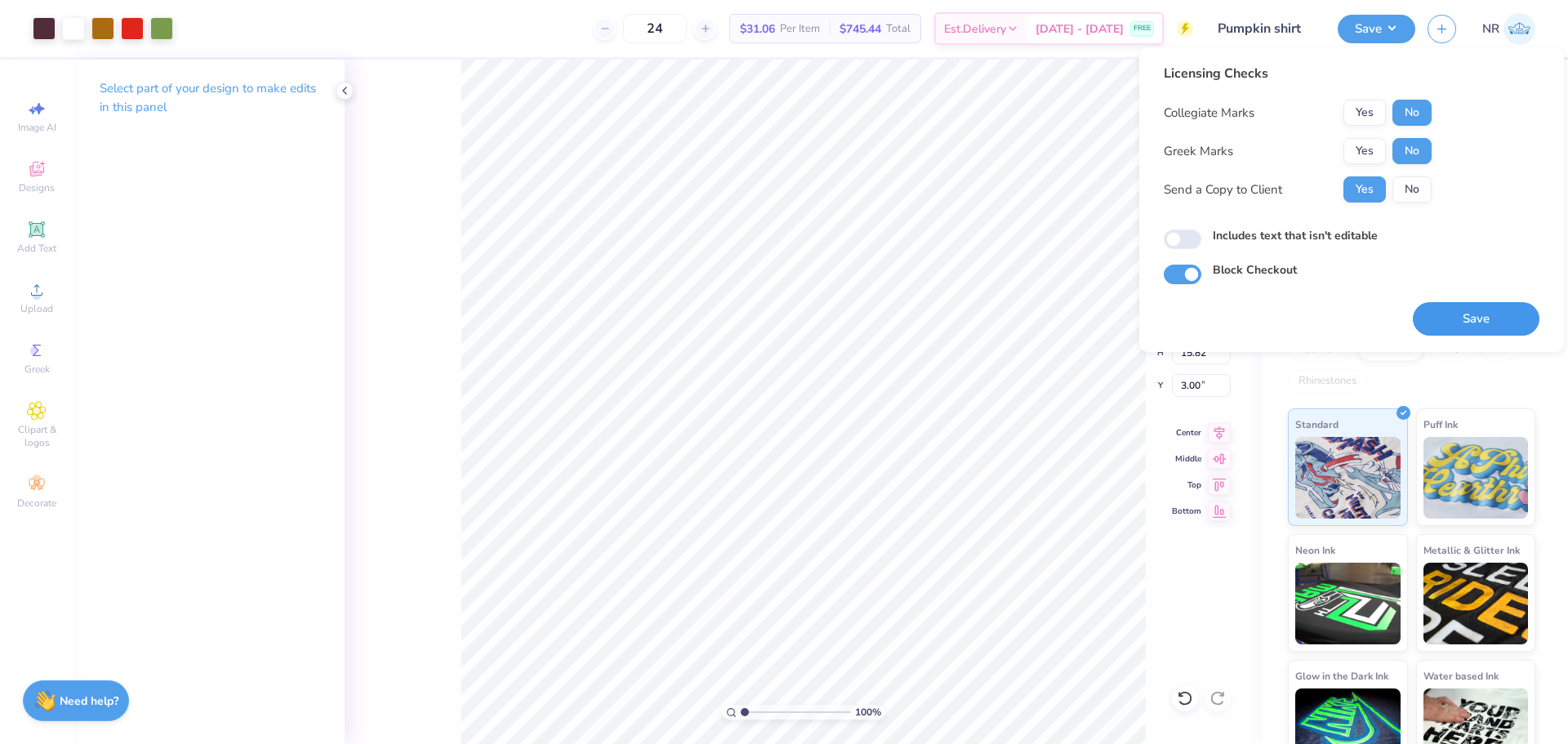
click at [1471, 308] on button "Save" at bounding box center [1476, 319] width 127 height 34
click at [585, 27] on div "24 Per Item Total Est. Delivery N/A FREE" at bounding box center [689, 29] width 1008 height 57
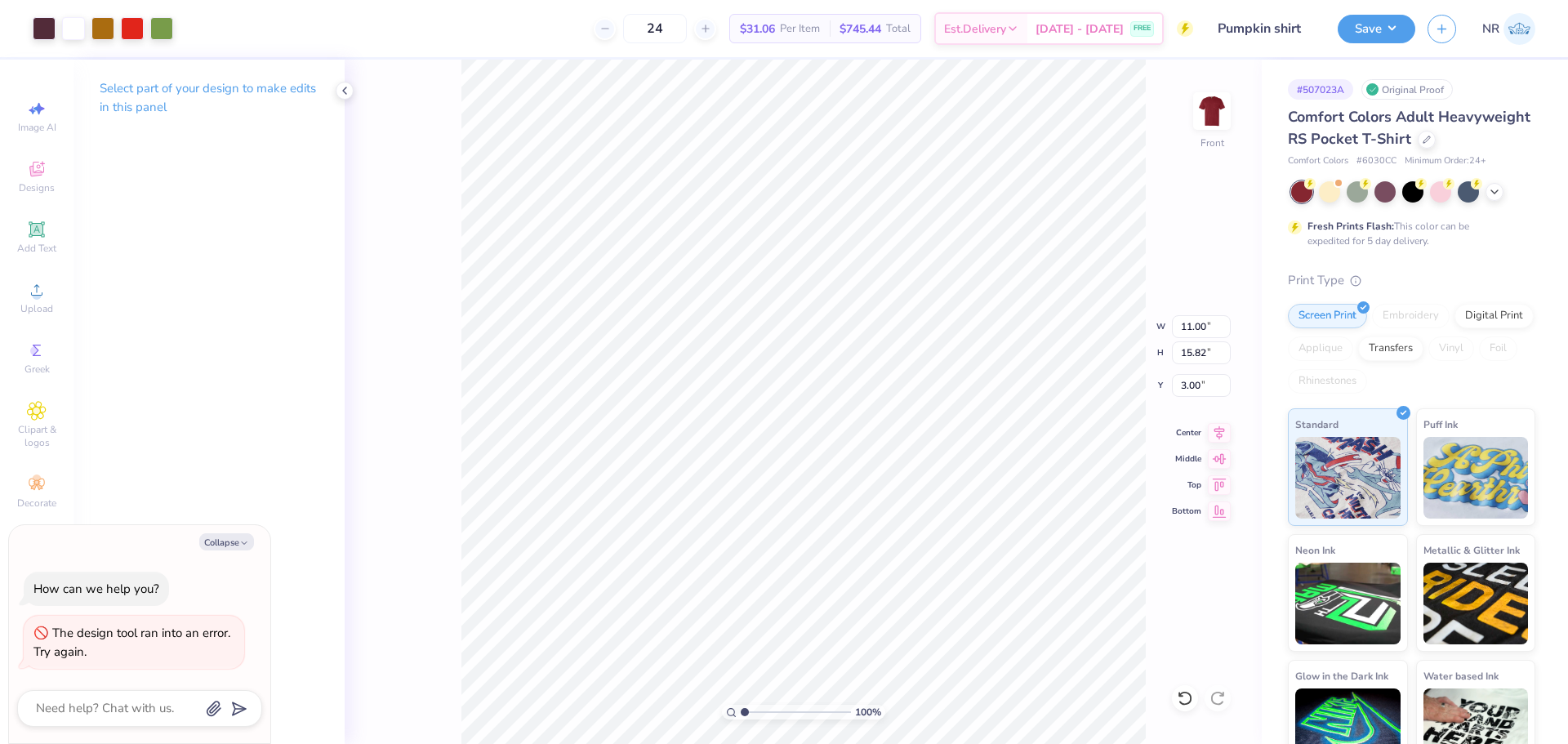
click at [461, 26] on div "24 $31.06 Per Item $745.44 Total Est. Delivery [DATE] - [DATE] FREE" at bounding box center [689, 29] width 1008 height 57
click at [530, 35] on div "24 $31.06 Per Item $745.44 Total Est. Delivery [DATE] - [DATE] FREE" at bounding box center [689, 29] width 1008 height 57
click at [457, 26] on div "24 $31.06 Per Item $745.44 Total Est. Delivery [DATE] - [DATE] FREE" at bounding box center [689, 29] width 1008 height 57
click at [489, 24] on div "24 $31.06 Per Item $745.44 Total Est. Delivery [DATE] - [DATE] FREE" at bounding box center [689, 29] width 1008 height 57
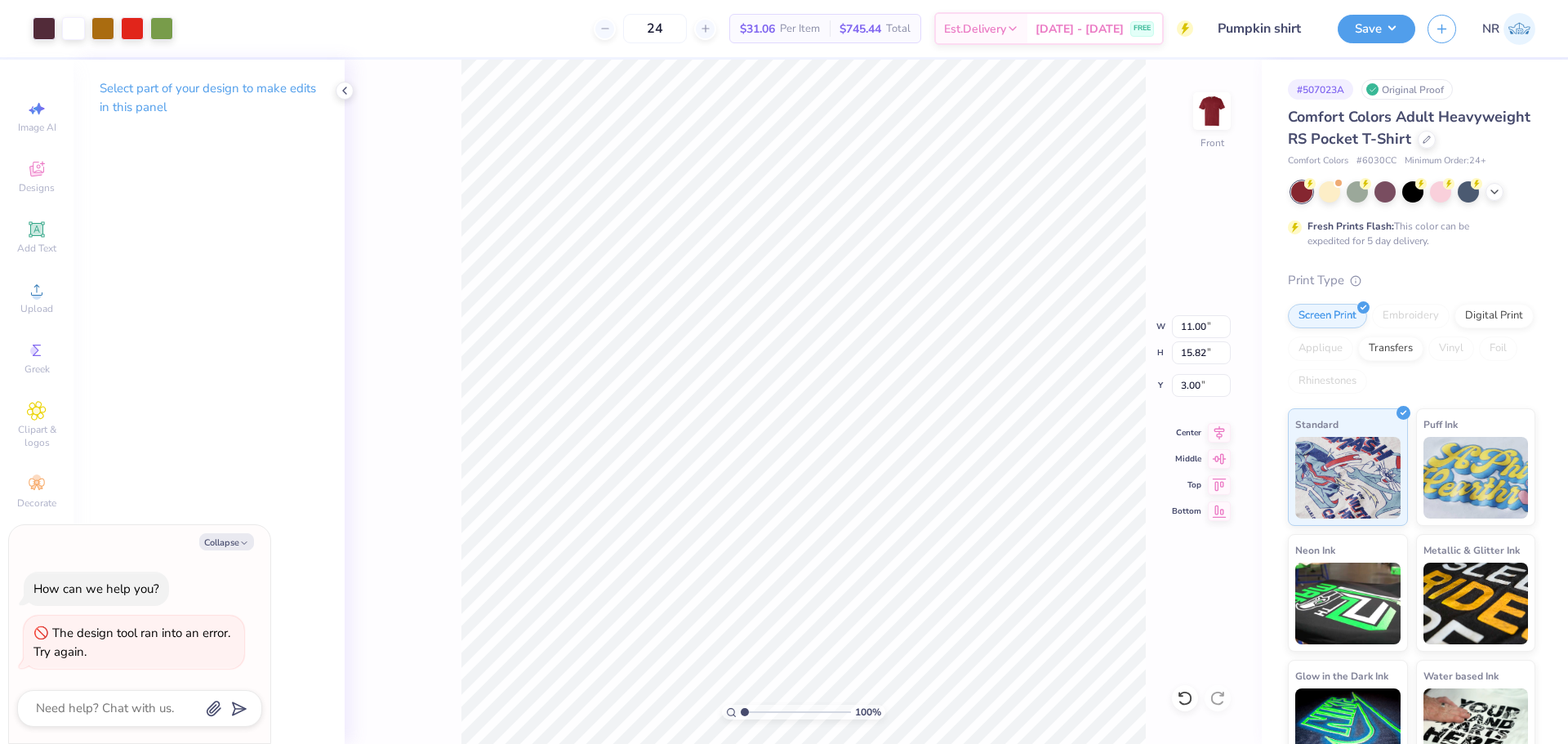
click at [313, 23] on div "24 $31.06 Per Item $745.44 Total Est. Delivery [DATE] - [DATE] FREE" at bounding box center [689, 29] width 1008 height 57
click at [1379, 31] on button "Save" at bounding box center [1376, 26] width 77 height 29
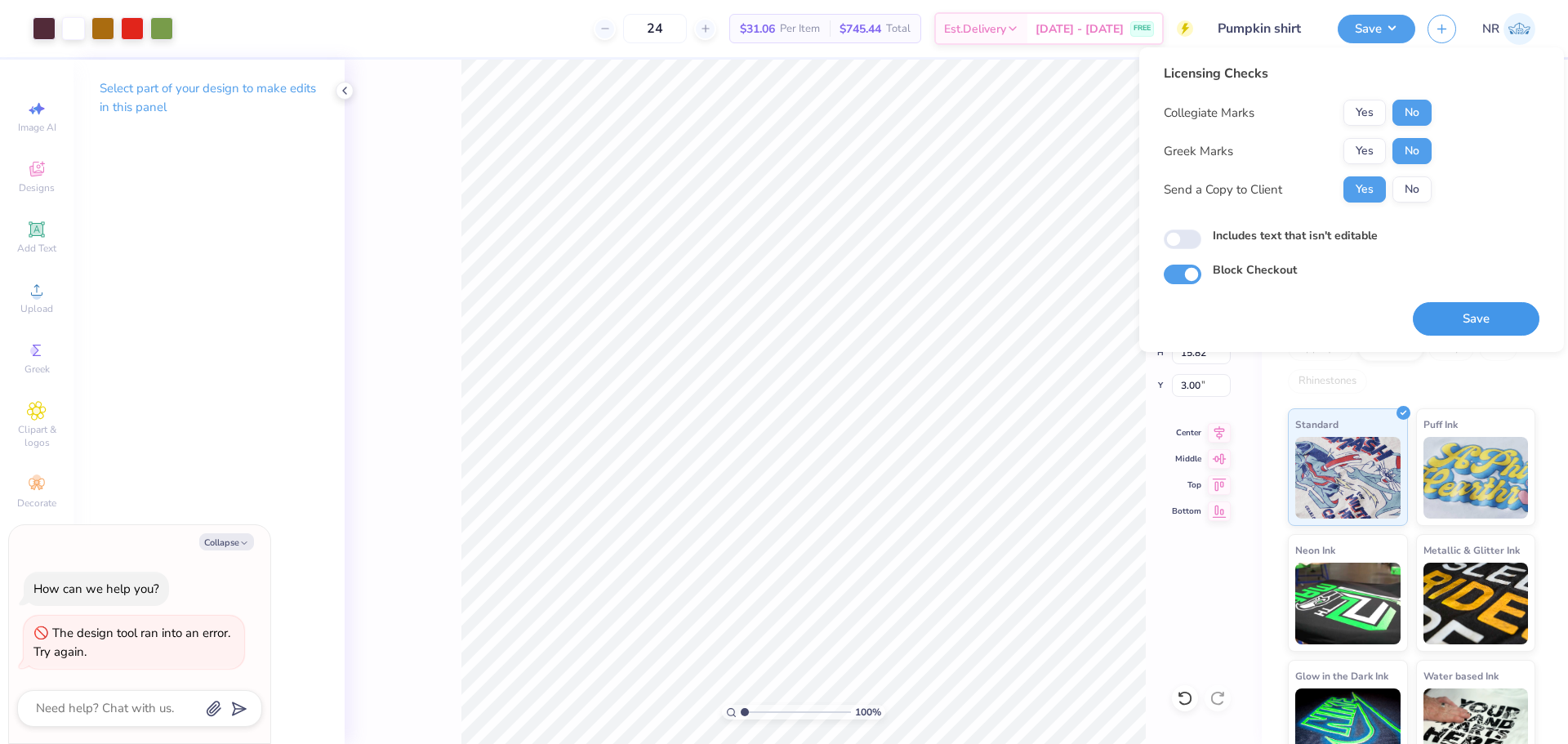
click at [1452, 319] on button "Save" at bounding box center [1476, 319] width 127 height 34
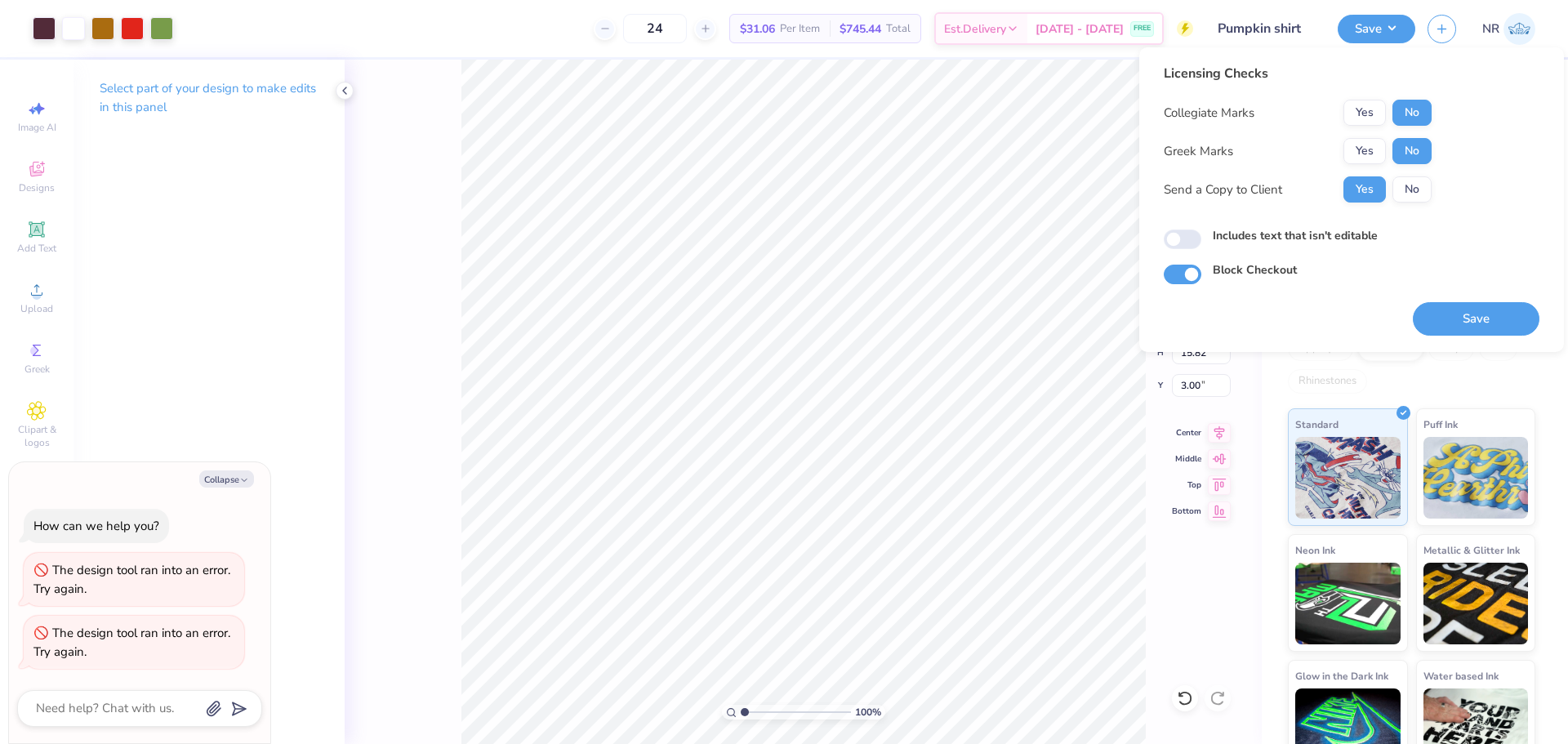
click at [511, 17] on div "24 $31.06 Per Item $745.44 Total Est. Delivery [DATE] - [DATE] FREE" at bounding box center [689, 29] width 1008 height 57
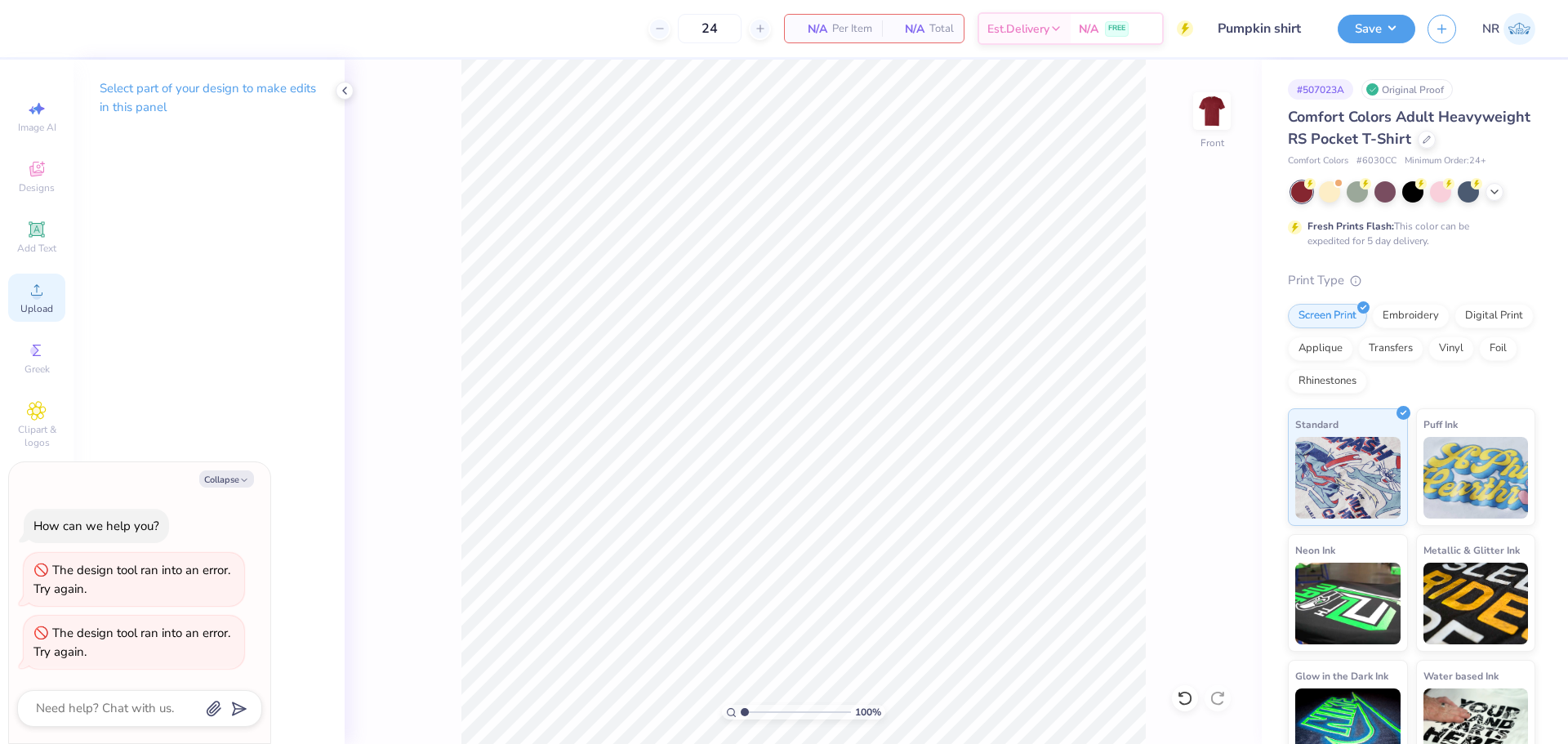
click at [33, 301] on div "Upload" at bounding box center [37, 298] width 57 height 48
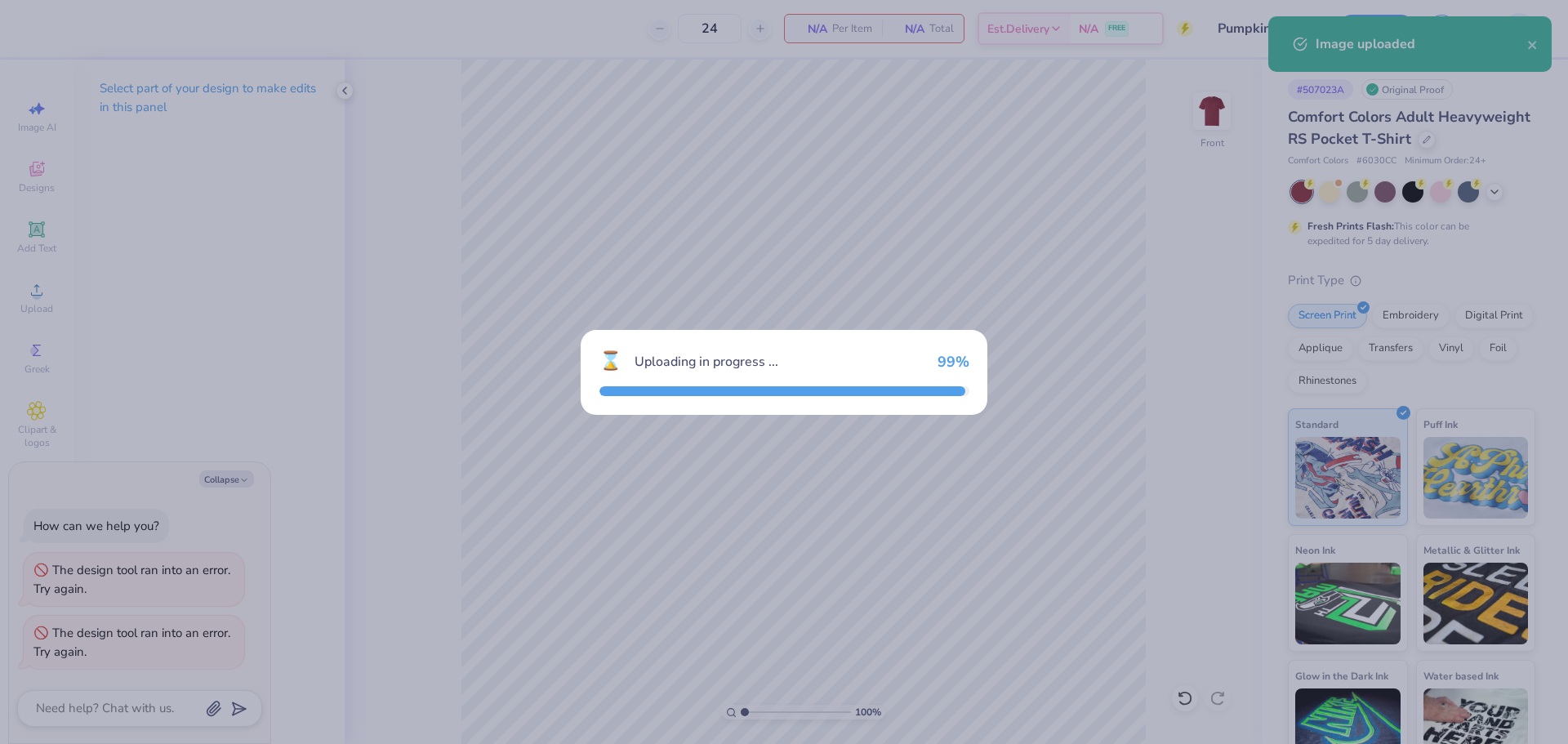
type textarea "x"
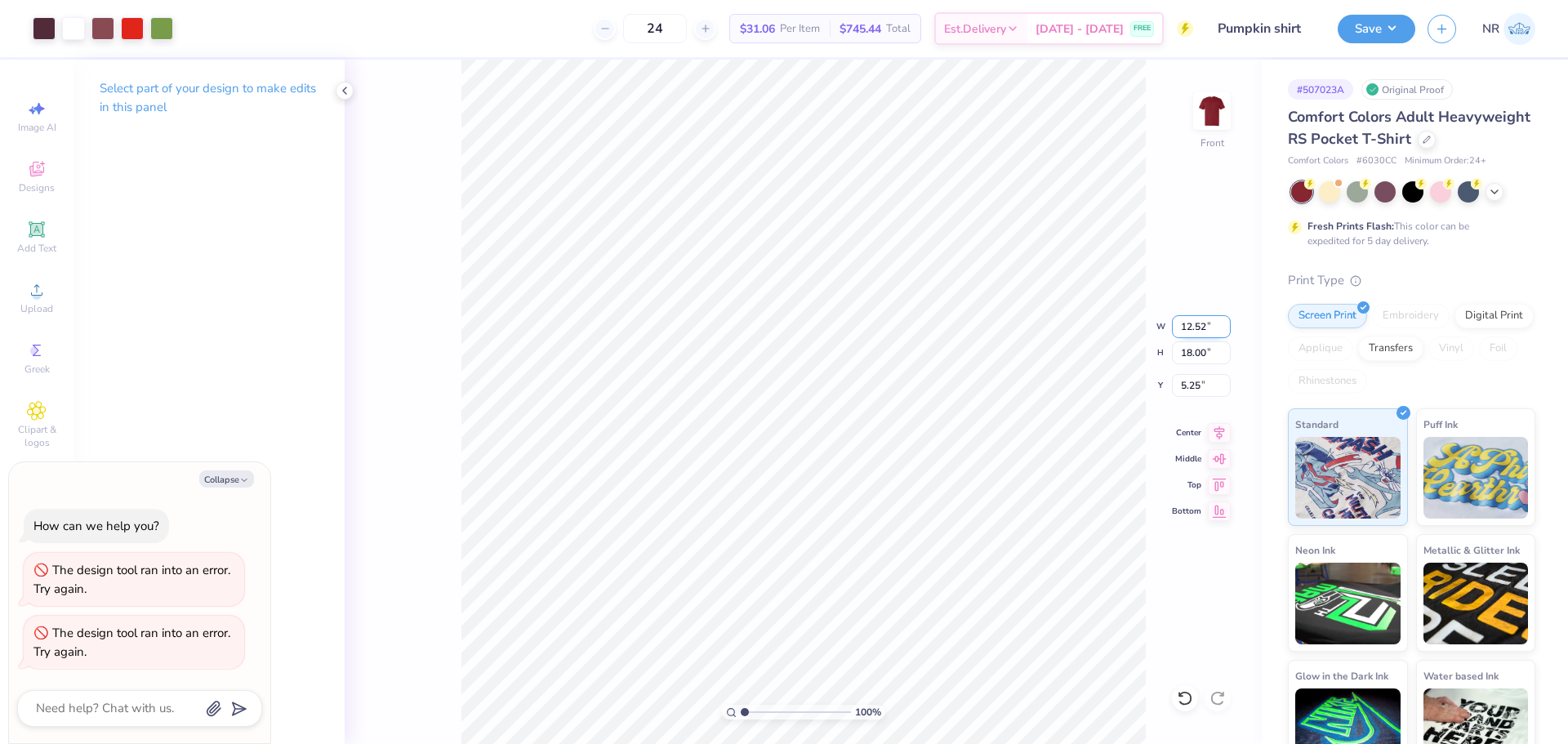
click at [1200, 329] on input "12.52" at bounding box center [1201, 326] width 58 height 23
type input "11"
type textarea "x"
type input "11.00"
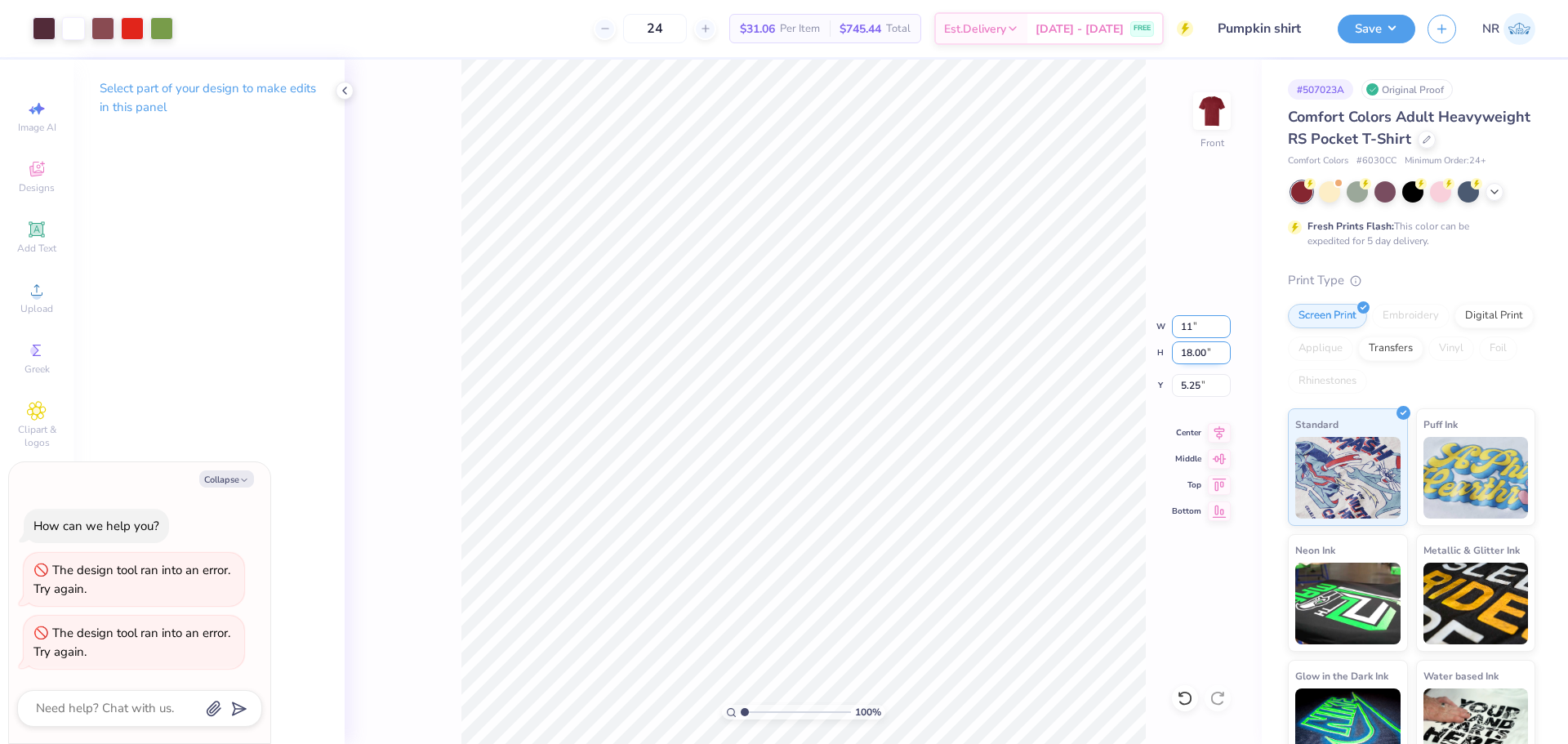
type input "15.82"
click at [1192, 381] on input "6.34" at bounding box center [1201, 385] width 58 height 23
type input "3"
type textarea "x"
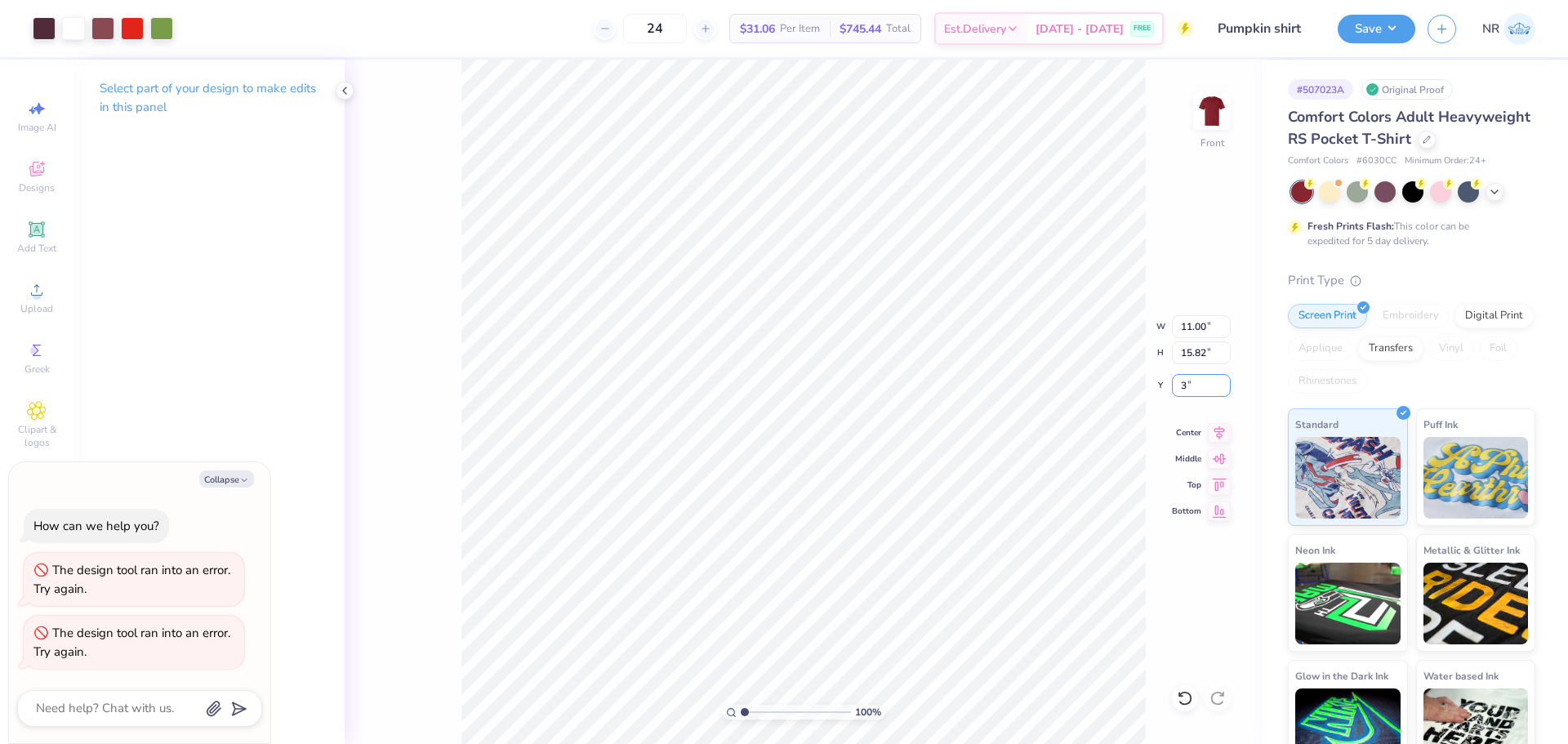
type input "3.00"
click at [103, 29] on div at bounding box center [102, 27] width 23 height 23
type textarea "x"
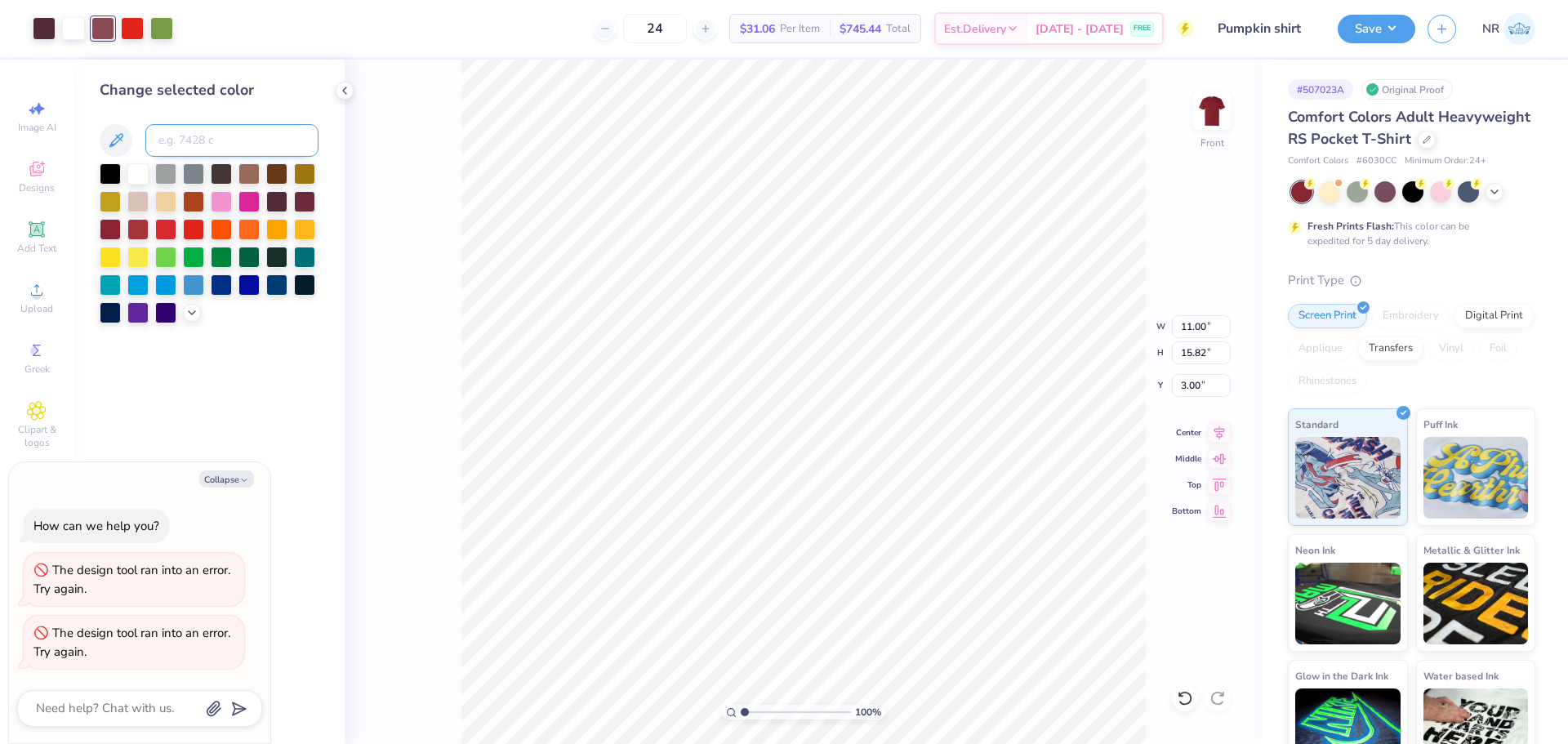
click at [194, 141] on input at bounding box center [231, 140] width 173 height 33
type input "146"
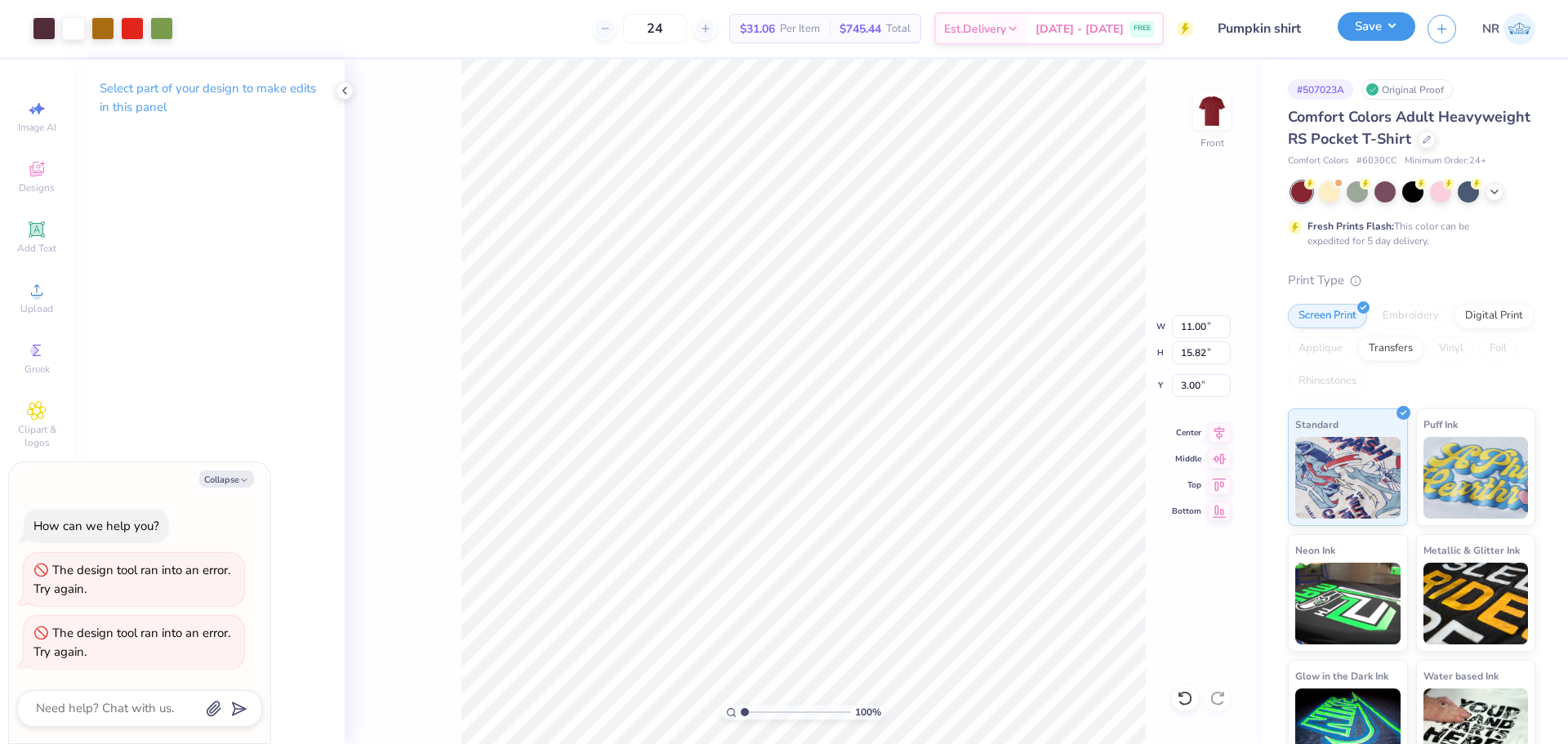
click at [1368, 38] on button "Save" at bounding box center [1376, 26] width 77 height 29
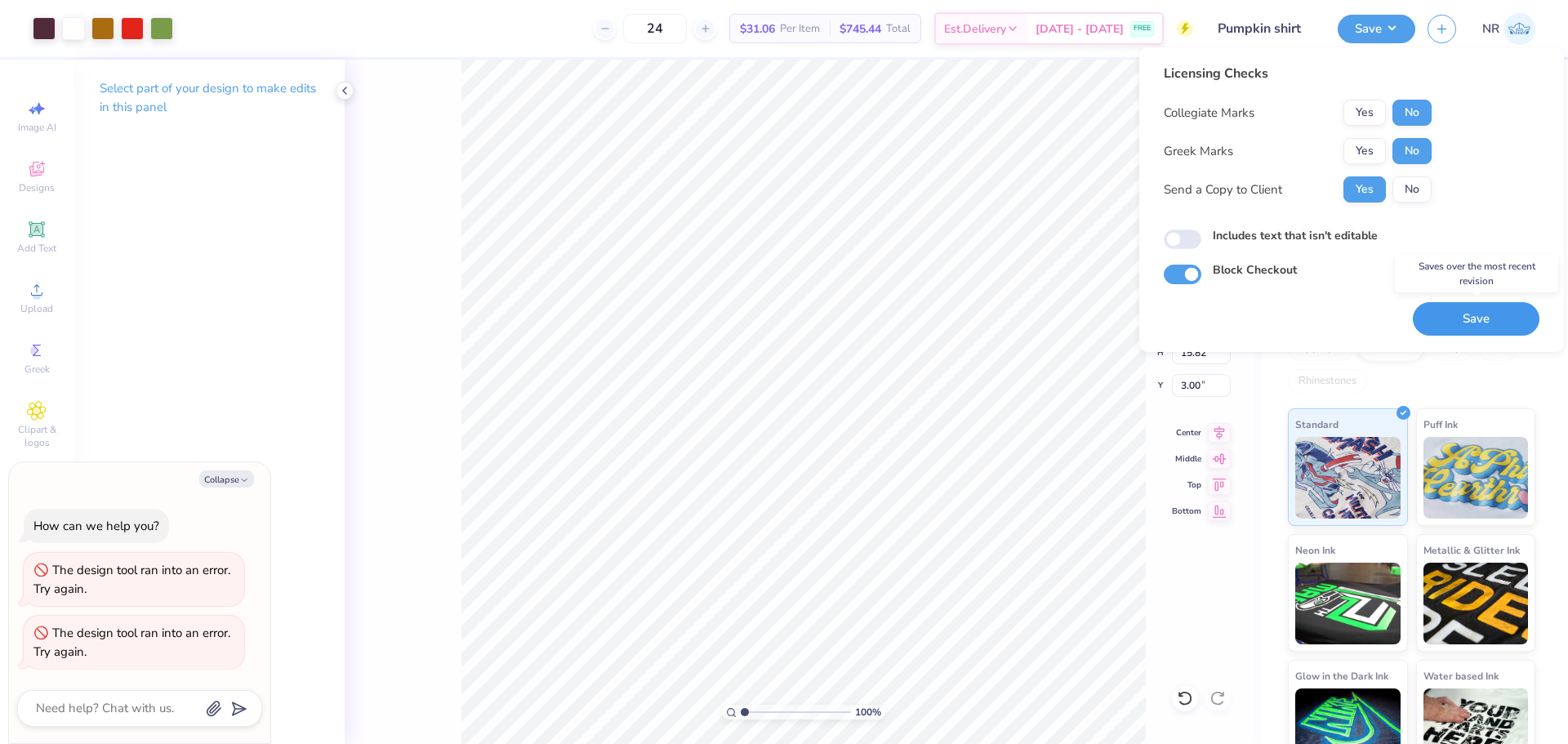
click at [1481, 318] on button "Save" at bounding box center [1476, 319] width 127 height 34
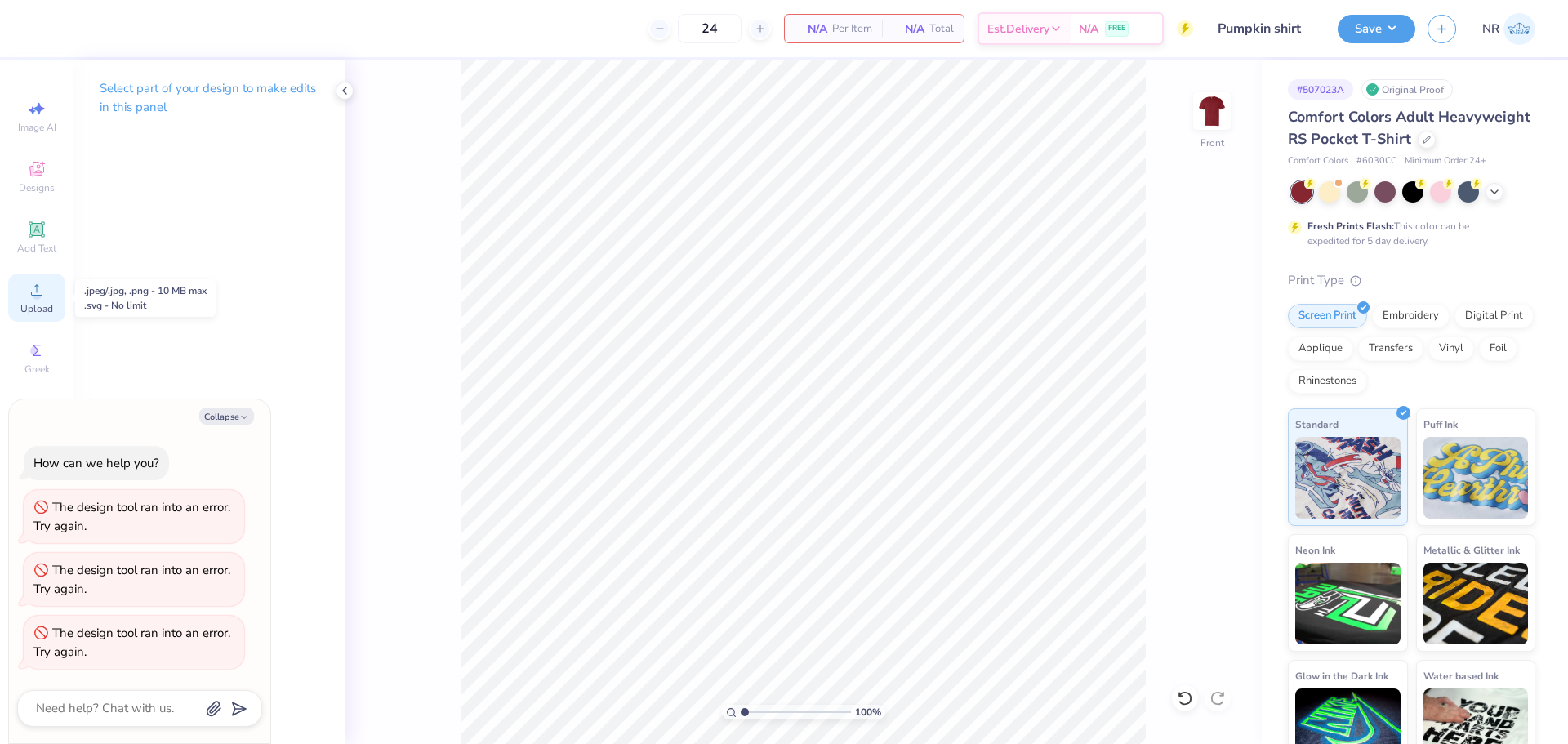
click at [35, 296] on icon at bounding box center [37, 290] width 12 height 12
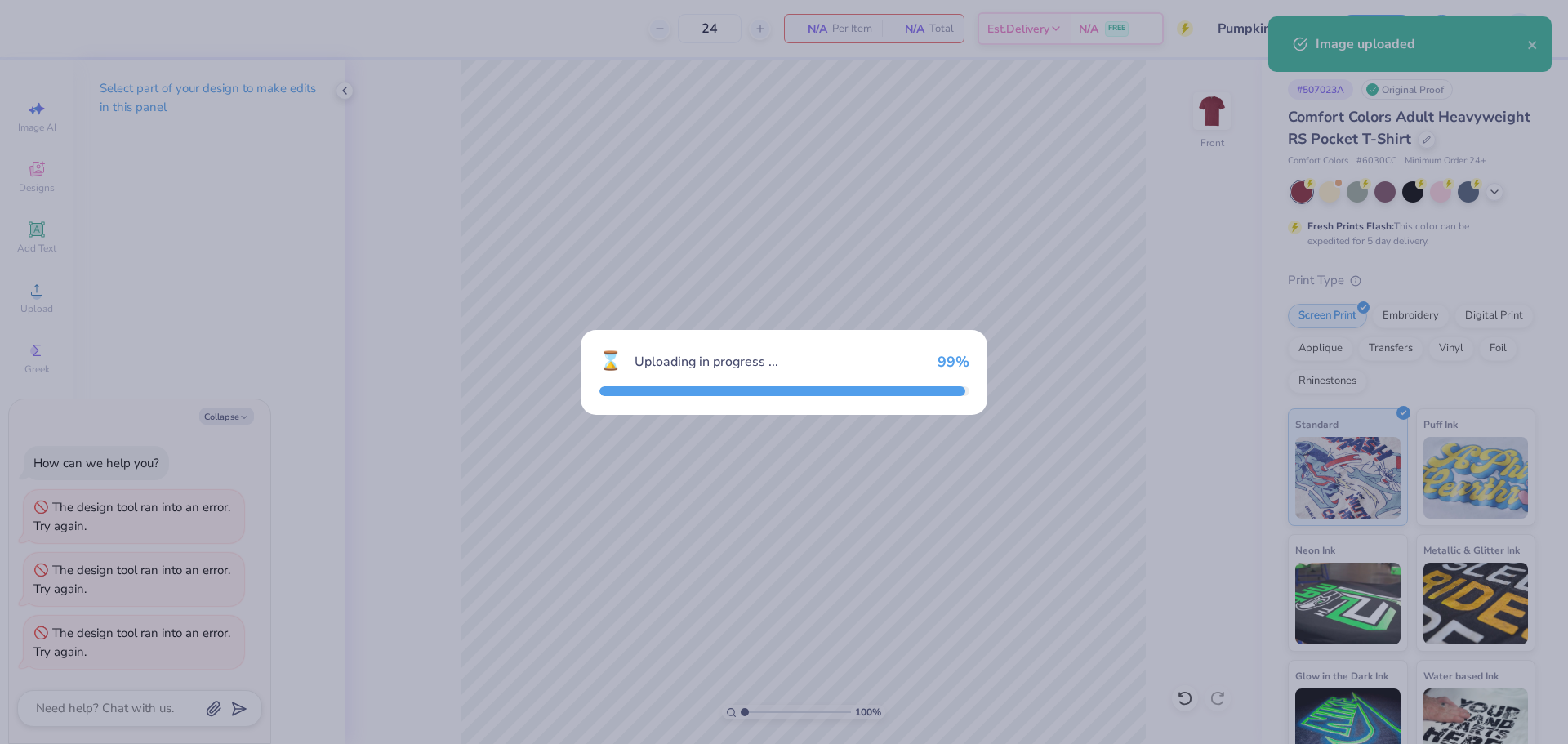
type textarea "x"
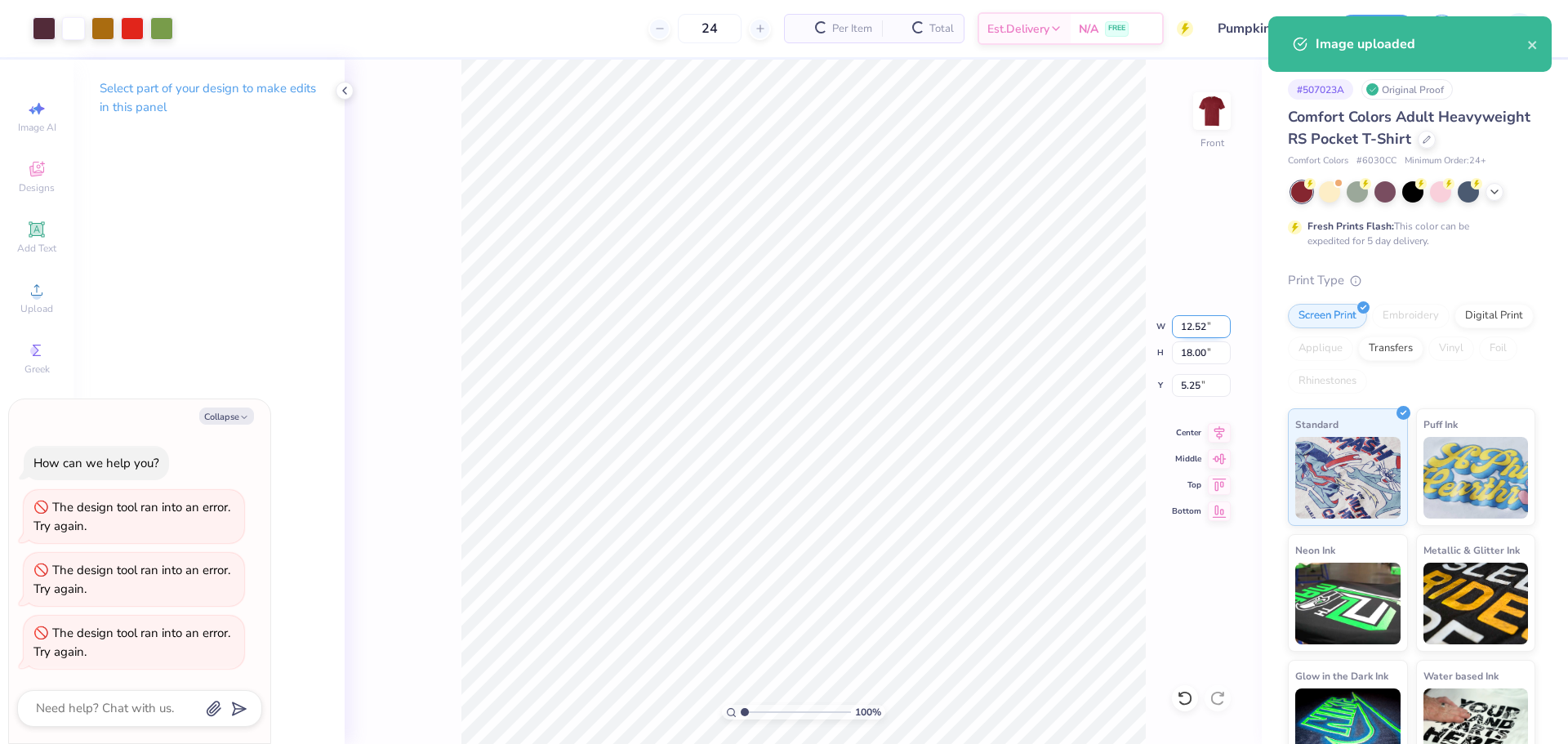
click at [1195, 324] on input "12.52" at bounding box center [1201, 326] width 58 height 23
type input "11"
click at [1192, 387] on input "5.25" at bounding box center [1201, 385] width 58 height 23
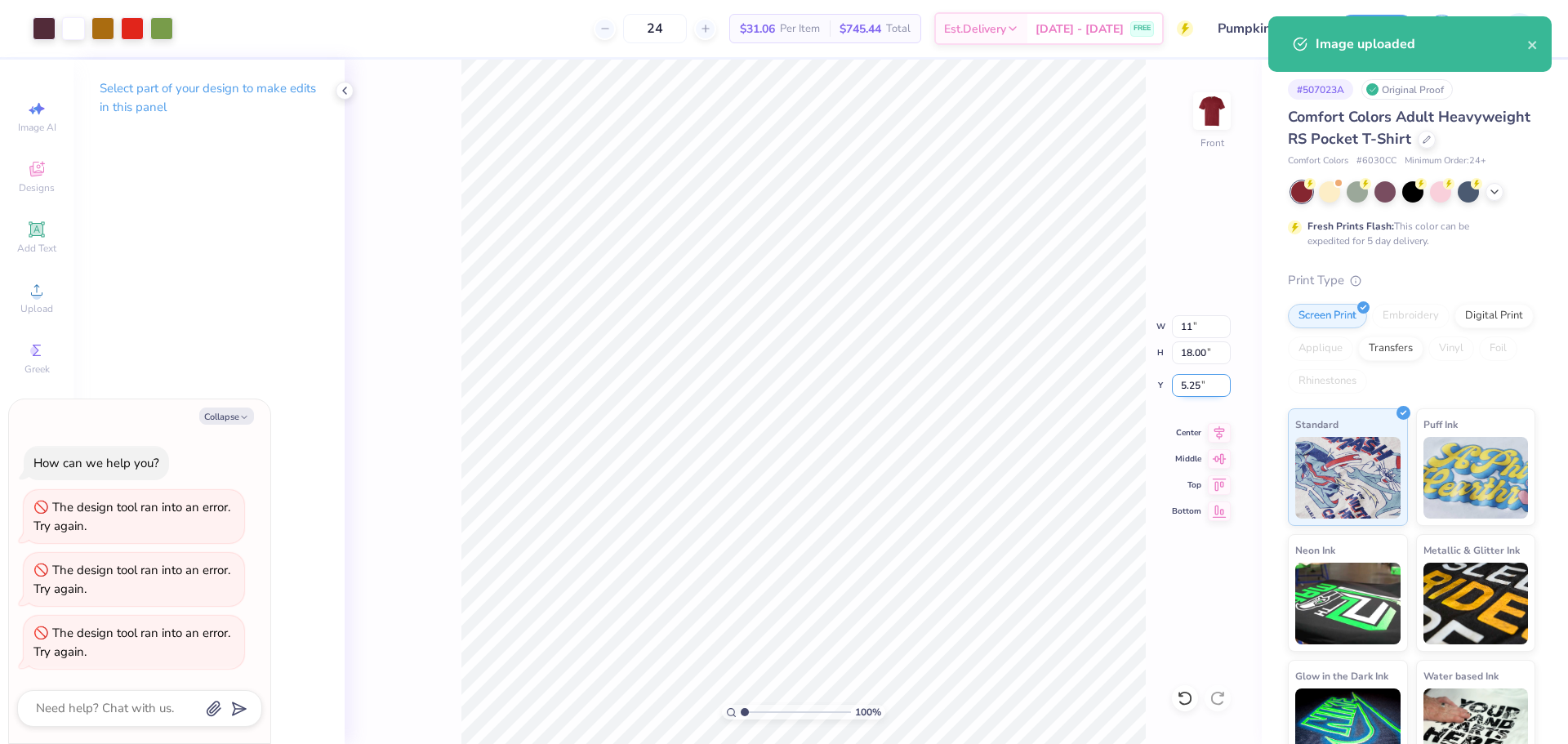
type textarea "x"
type input "11.00"
type input "15.82"
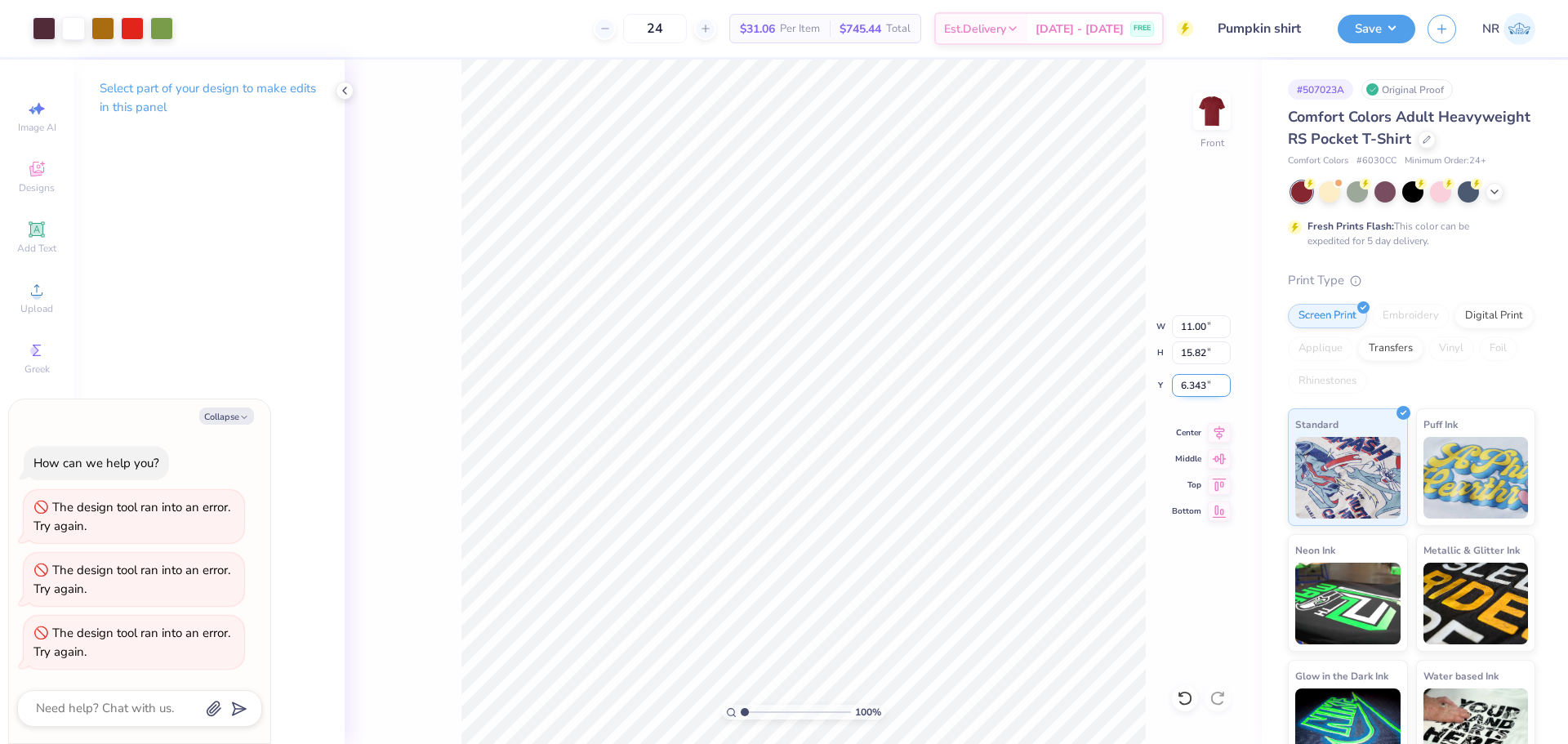
click at [1186, 381] on input "6.343" at bounding box center [1201, 385] width 58 height 23
type input "3"
type textarea "x"
type input "3.00"
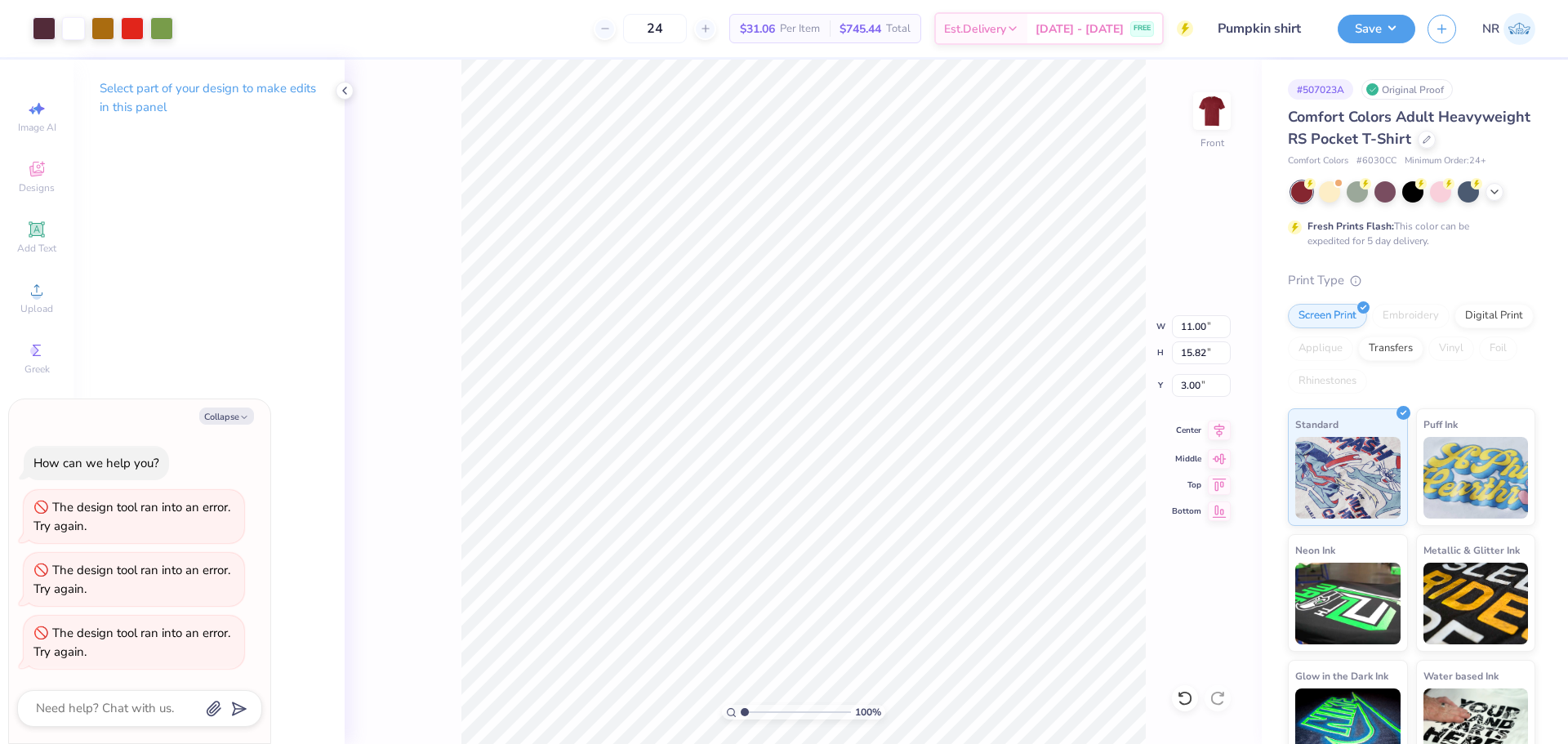
click at [1216, 431] on icon at bounding box center [1219, 430] width 23 height 20
click at [1372, 36] on button "Save" at bounding box center [1376, 26] width 77 height 29
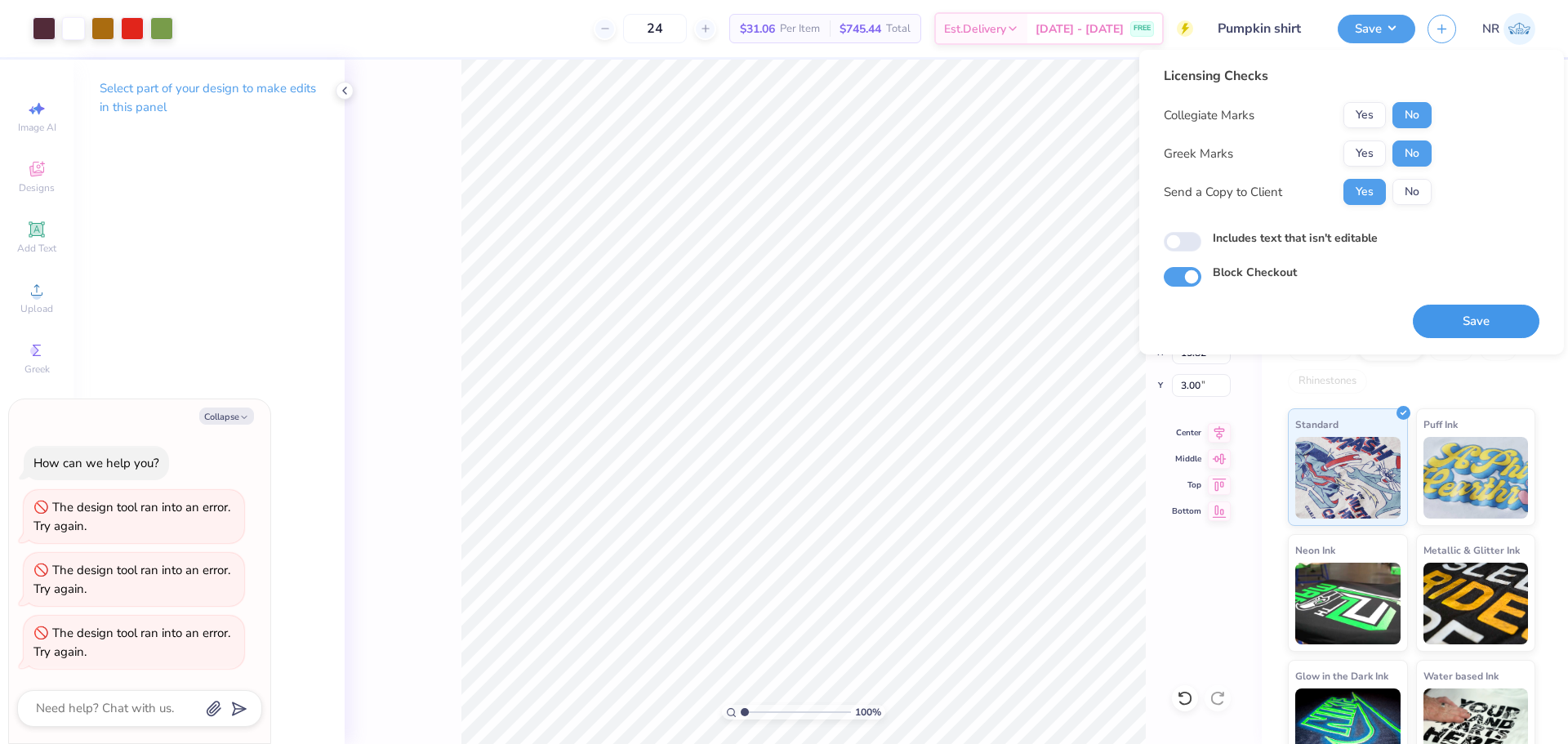
click at [1476, 326] on button "Save" at bounding box center [1476, 322] width 127 height 34
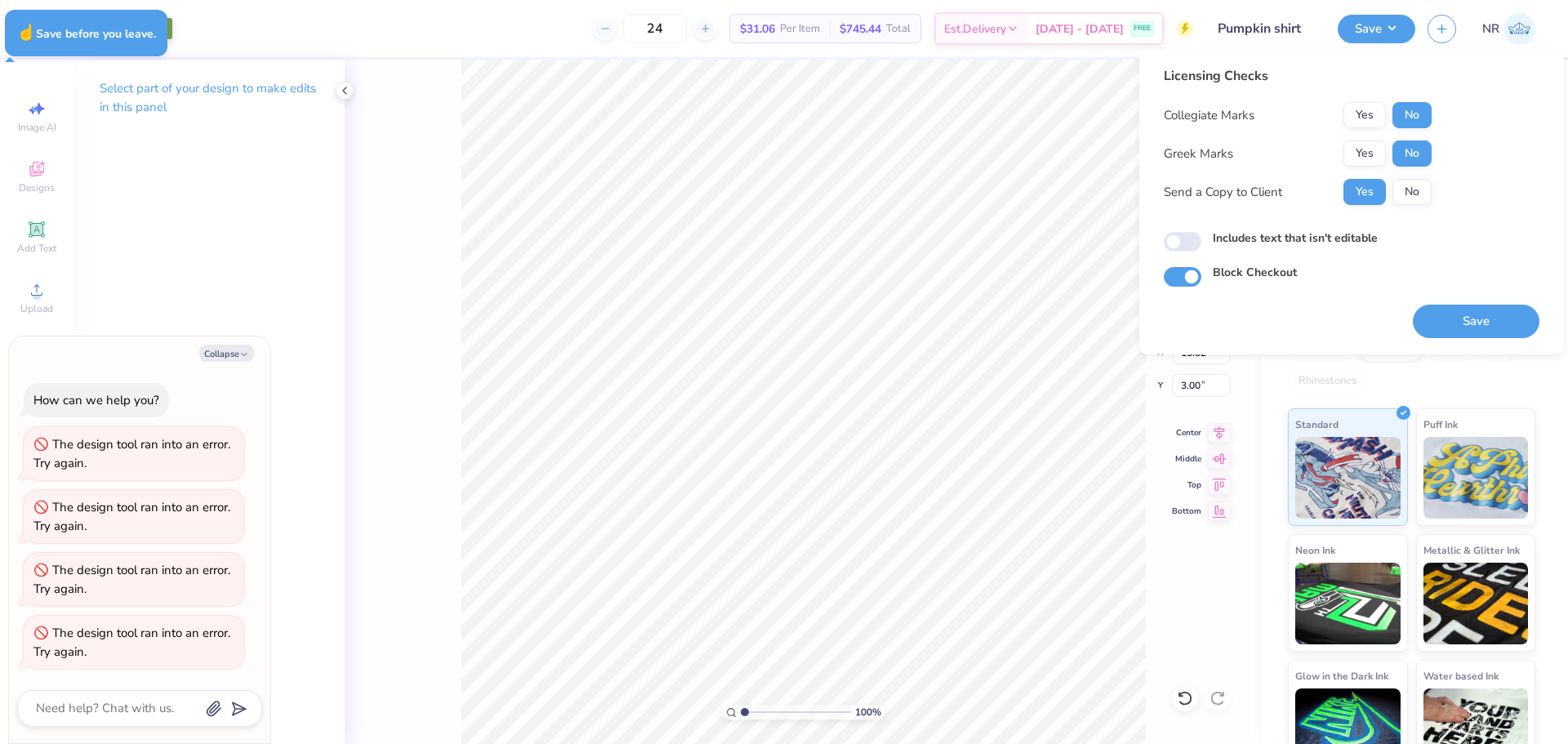
type textarea "x"
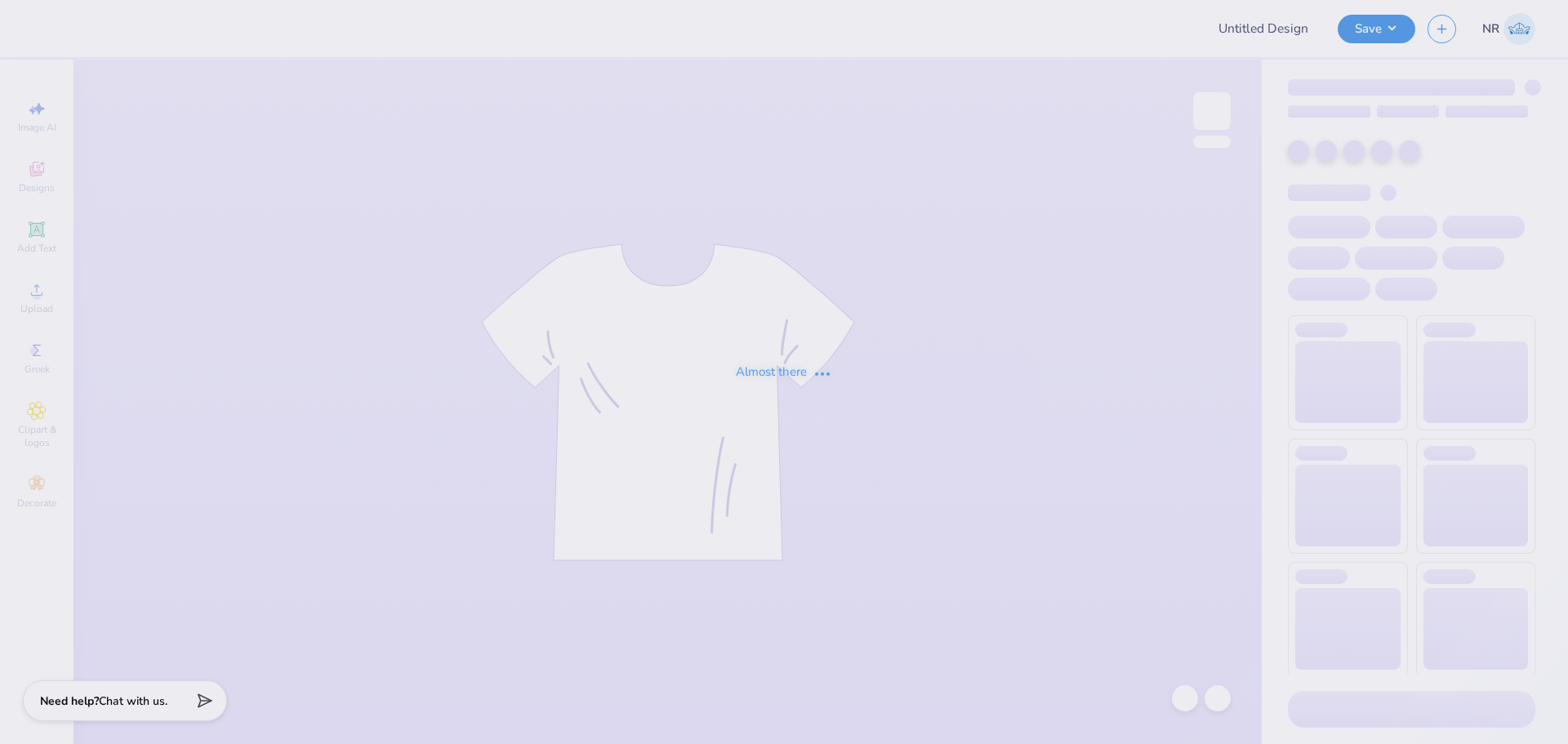
type input "Pumpkin shirt"
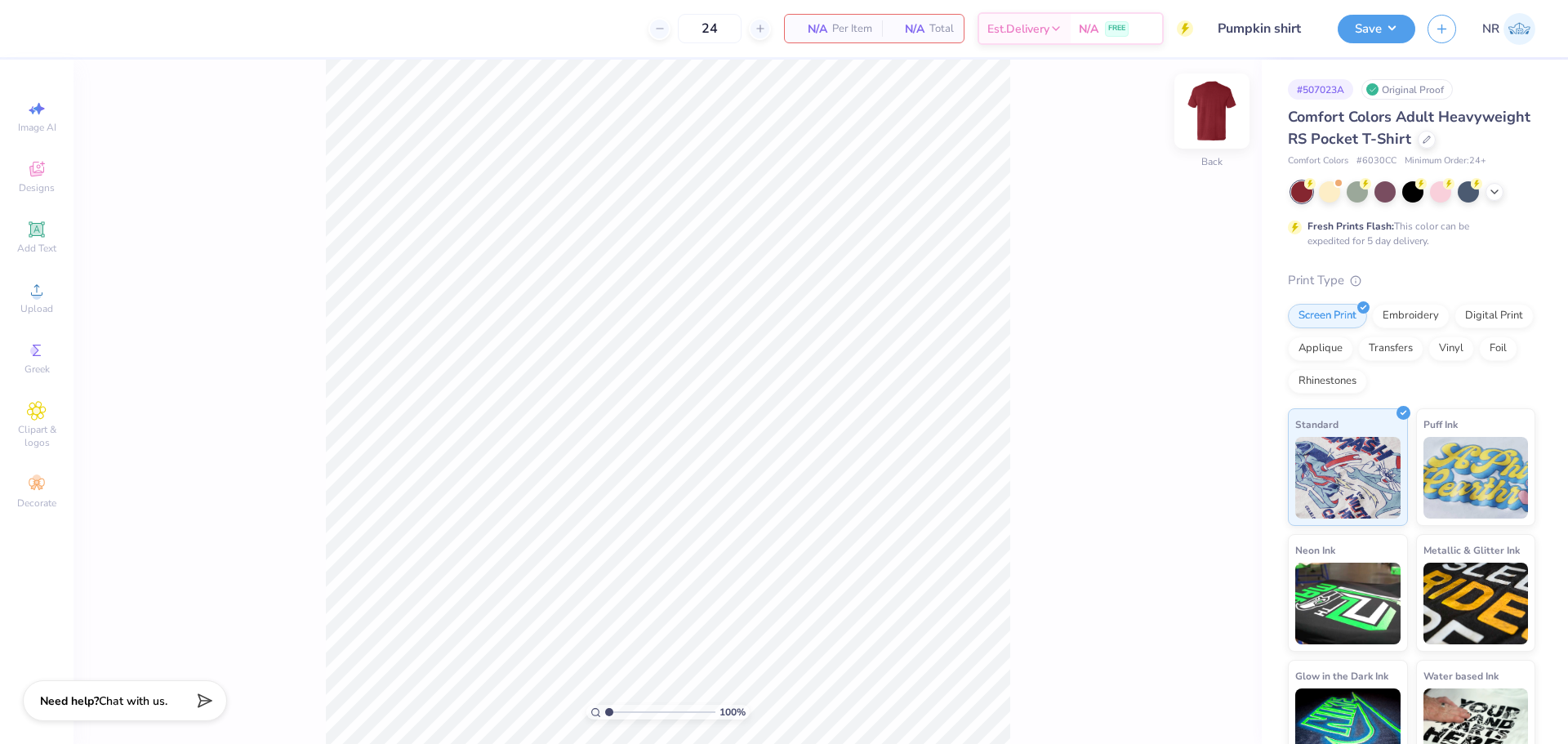
click at [1227, 114] on img at bounding box center [1212, 111] width 65 height 65
click at [39, 278] on div "Upload" at bounding box center [37, 298] width 57 height 48
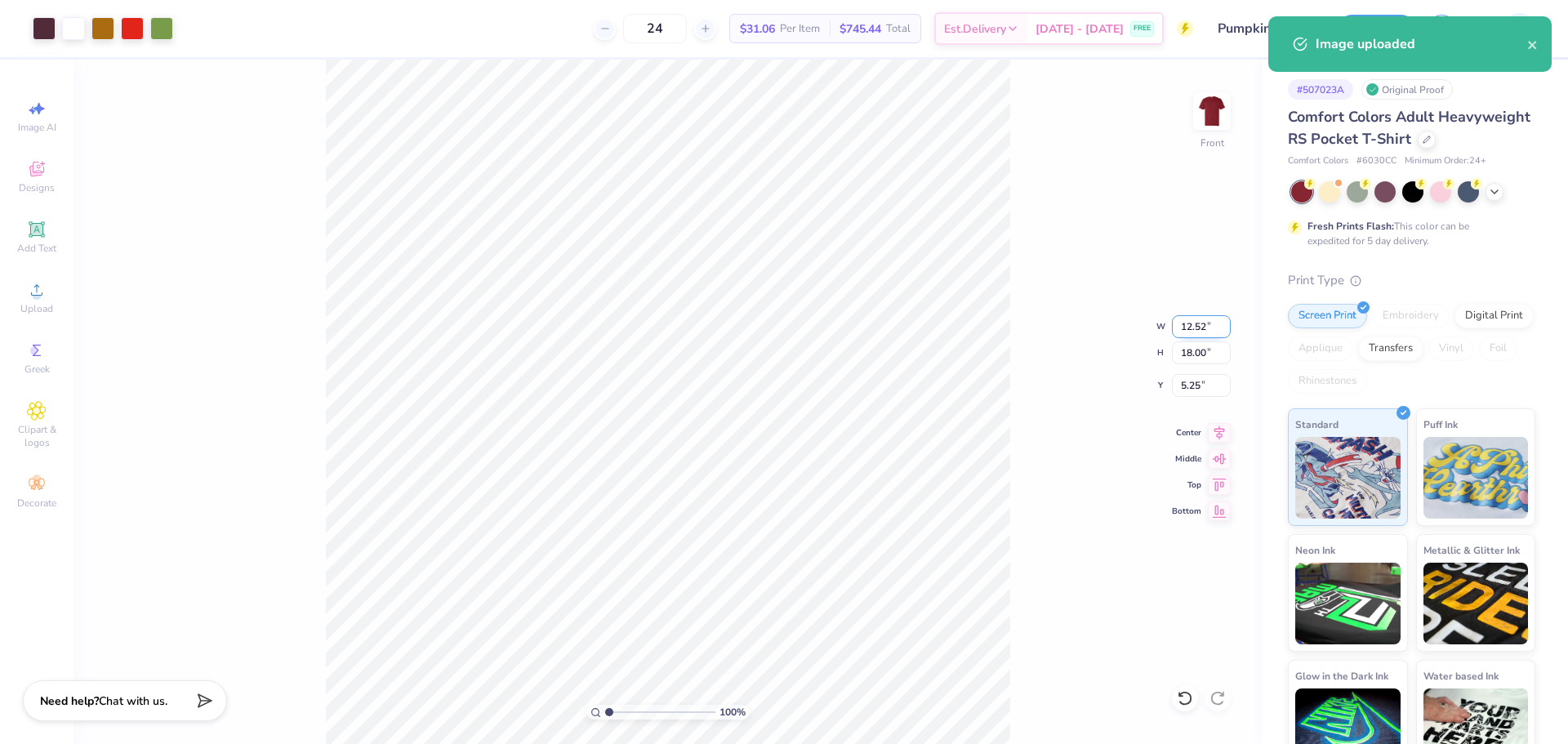
click at [1197, 322] on input "12.52" at bounding box center [1201, 326] width 58 height 23
type input "11.00"
type input "15.82"
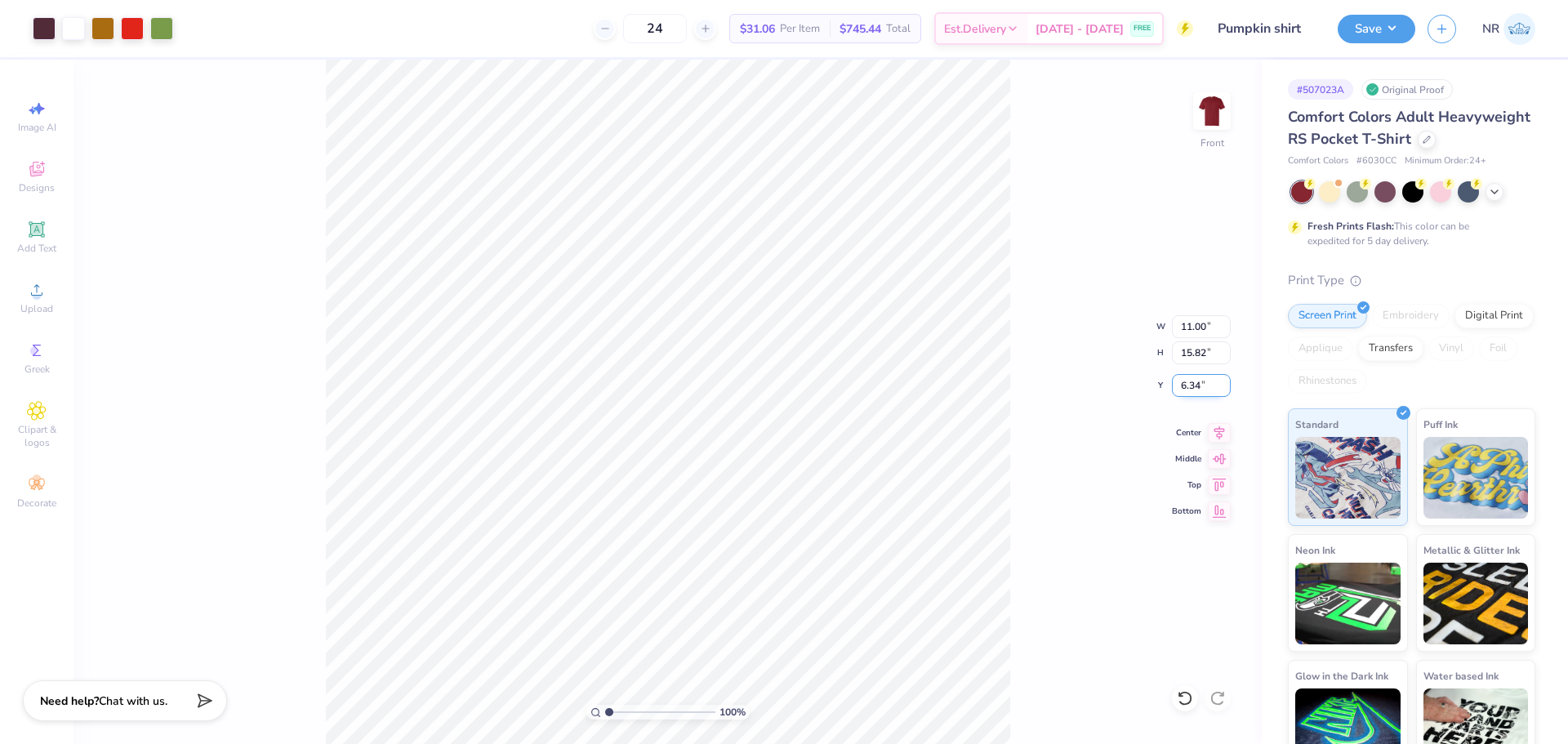
click at [1191, 388] on input "6.34" at bounding box center [1201, 385] width 58 height 23
type input "3.00"
click at [1368, 31] on button "Save" at bounding box center [1376, 26] width 77 height 29
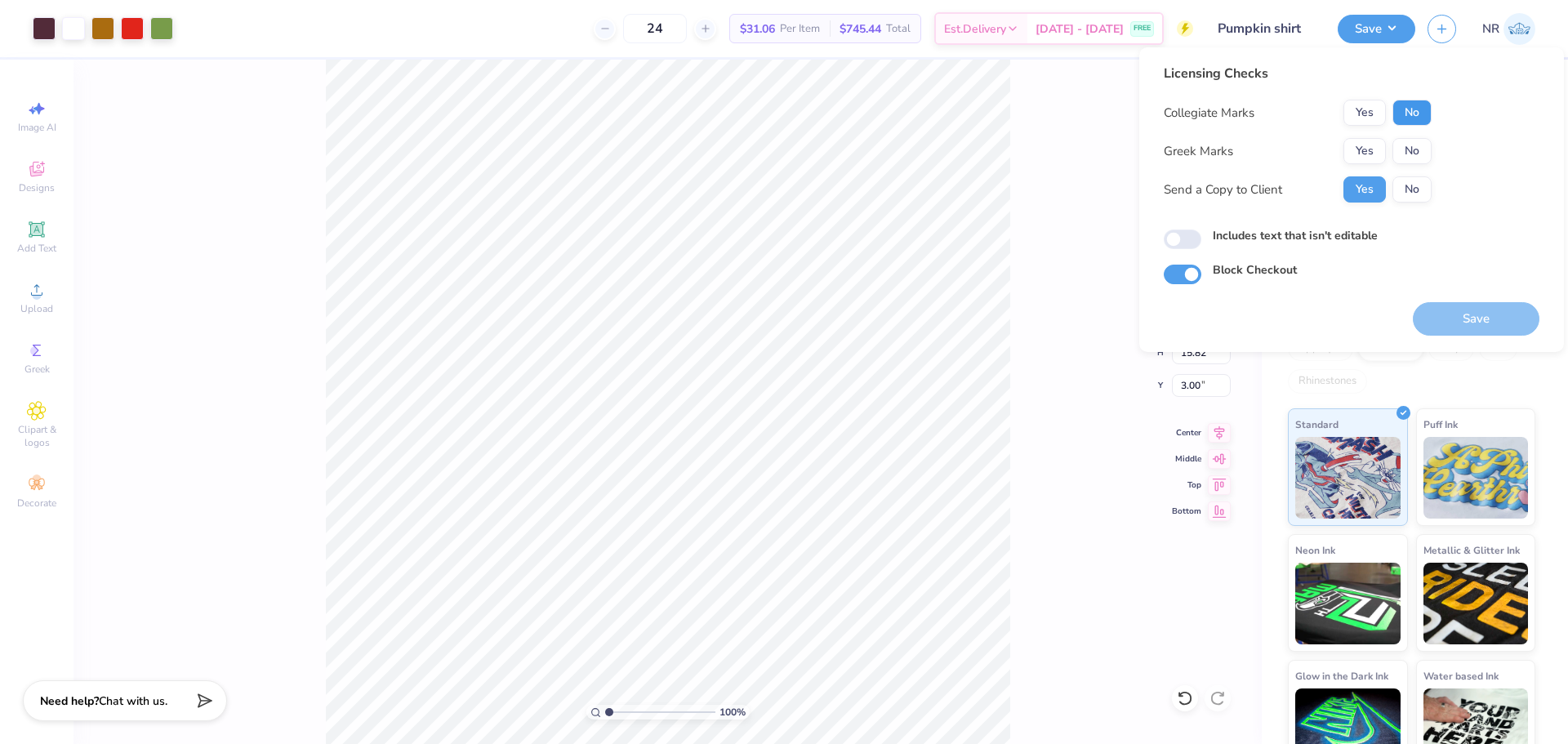
click at [1405, 112] on button "No" at bounding box center [1412, 113] width 40 height 26
click at [1406, 139] on button "No" at bounding box center [1412, 151] width 40 height 26
click at [1444, 322] on button "Save" at bounding box center [1476, 319] width 127 height 34
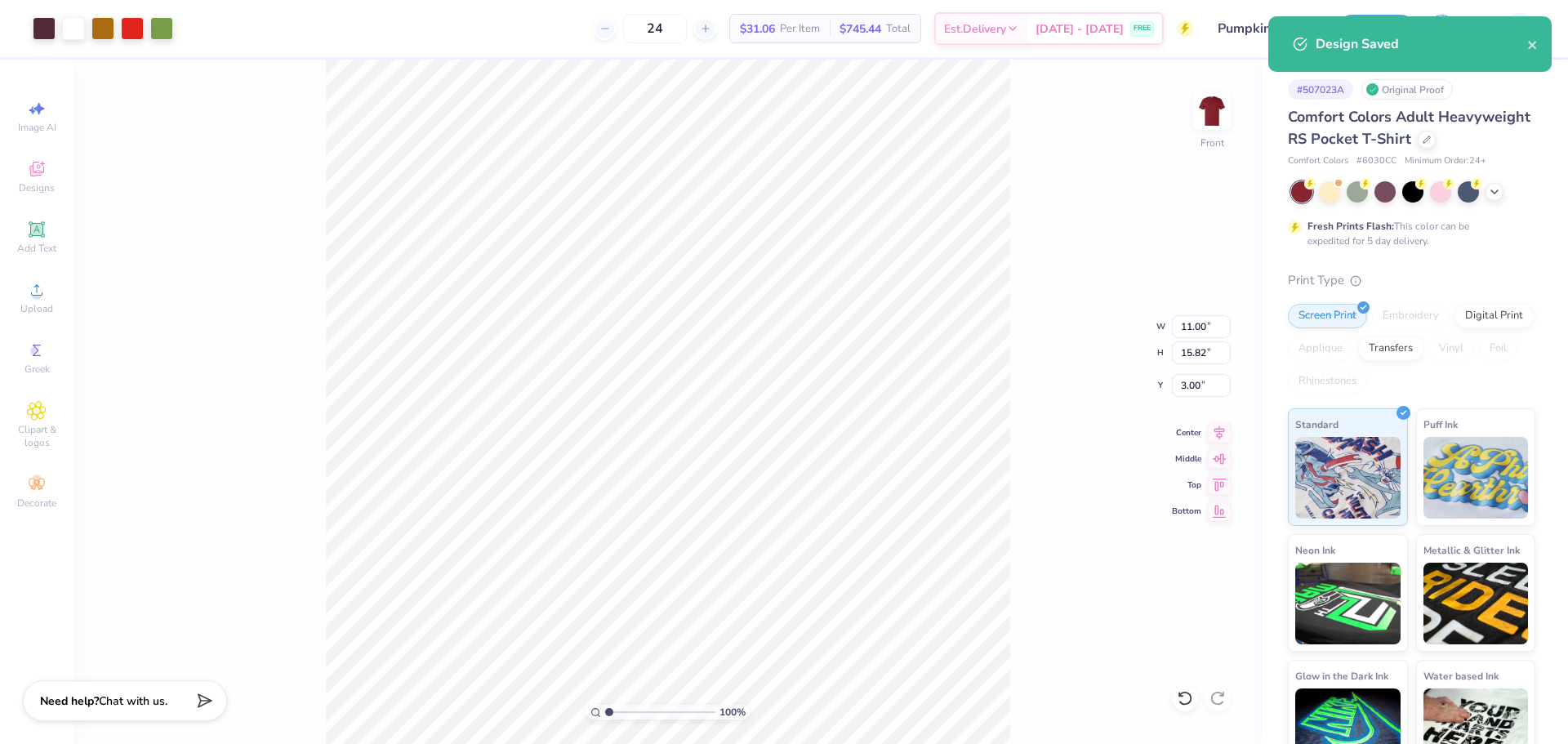
click at [502, 21] on div "24 $31.06 Per Item $745.44 Total Est. Delivery [DATE] - [DATE] FREE" at bounding box center [689, 29] width 1008 height 57
